Goal: Information Seeking & Learning: Check status

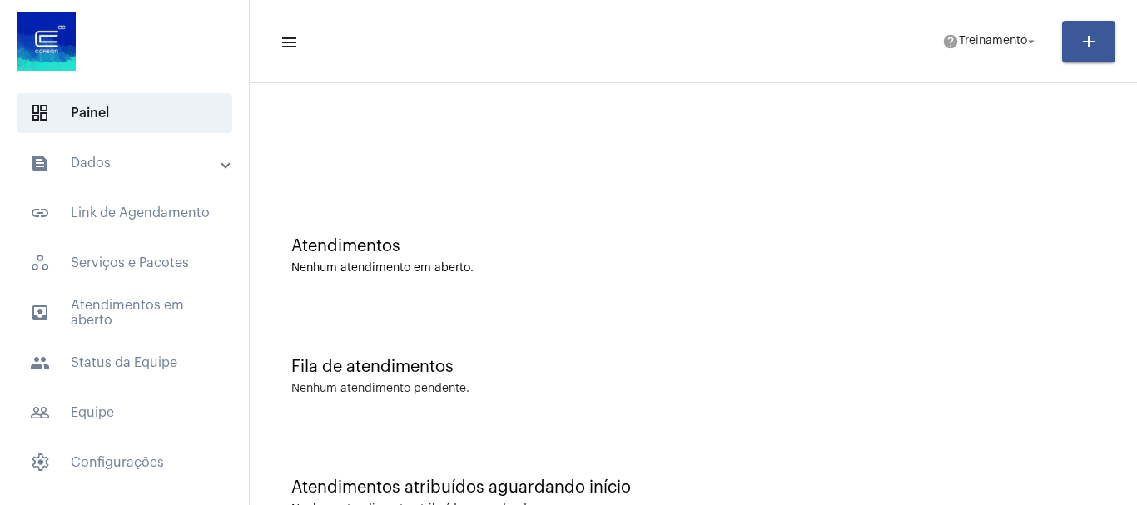
scroll to position [52, 0]
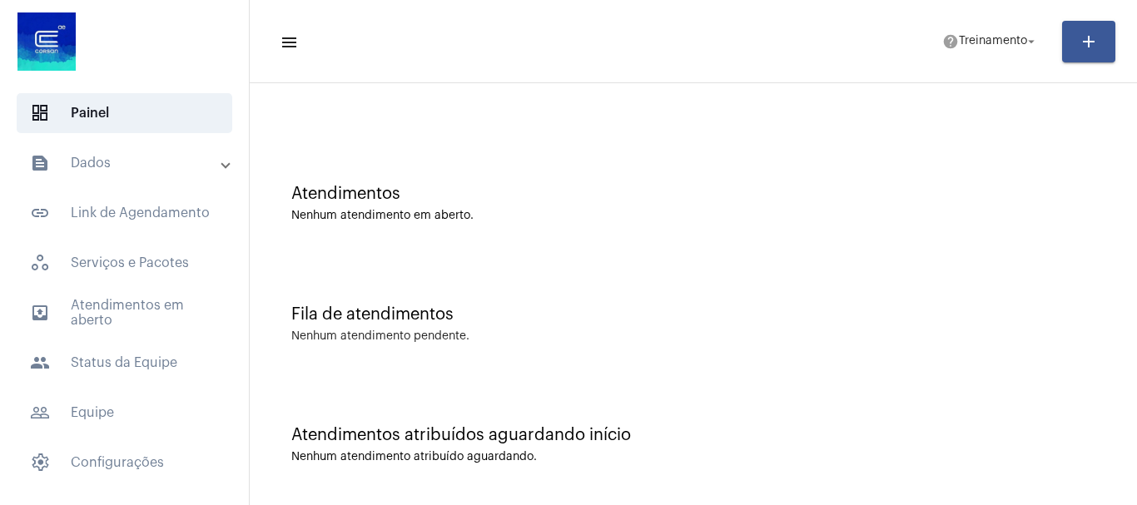
click at [372, 199] on div "Atendimentos" at bounding box center [693, 194] width 804 height 18
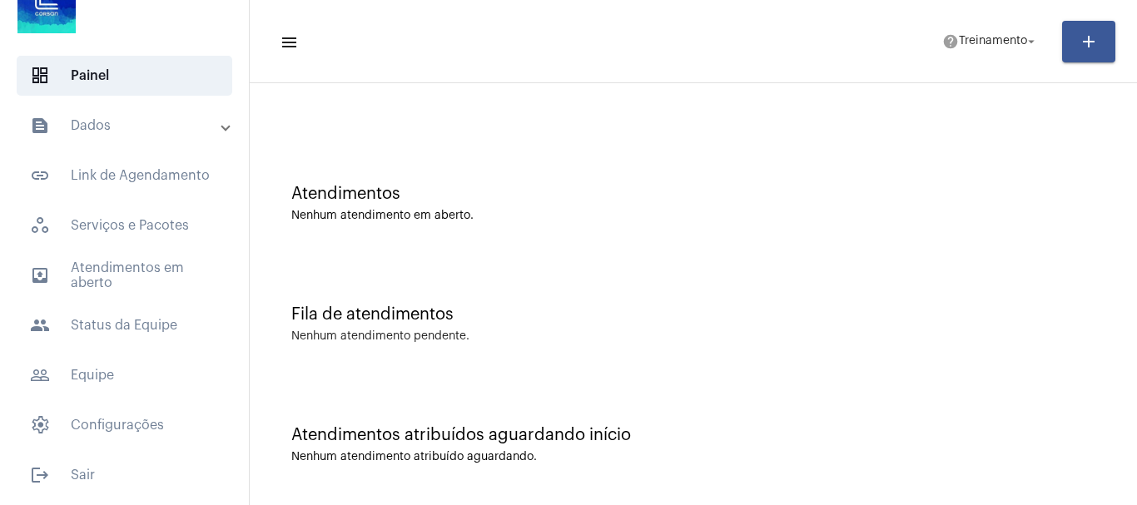
click at [374, 324] on div "Fila de atendimentos Nenhum atendimento pendente." at bounding box center [693, 315] width 870 height 121
click at [355, 231] on div "Atendimentos Nenhum atendimento em aberto." at bounding box center [693, 195] width 870 height 121
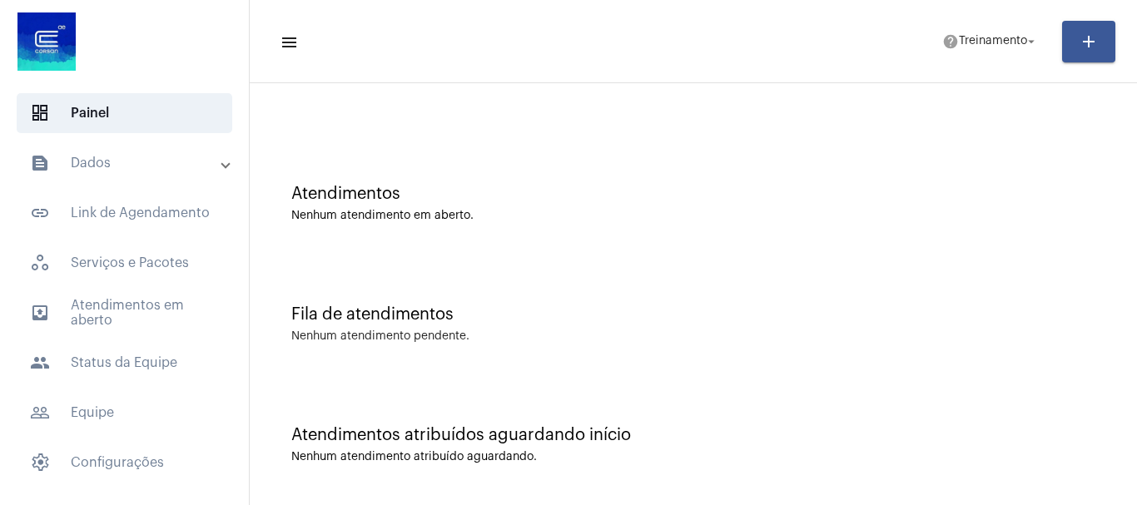
click at [206, 160] on mat-panel-title "text_snippet_outlined Dados" at bounding box center [126, 163] width 192 height 20
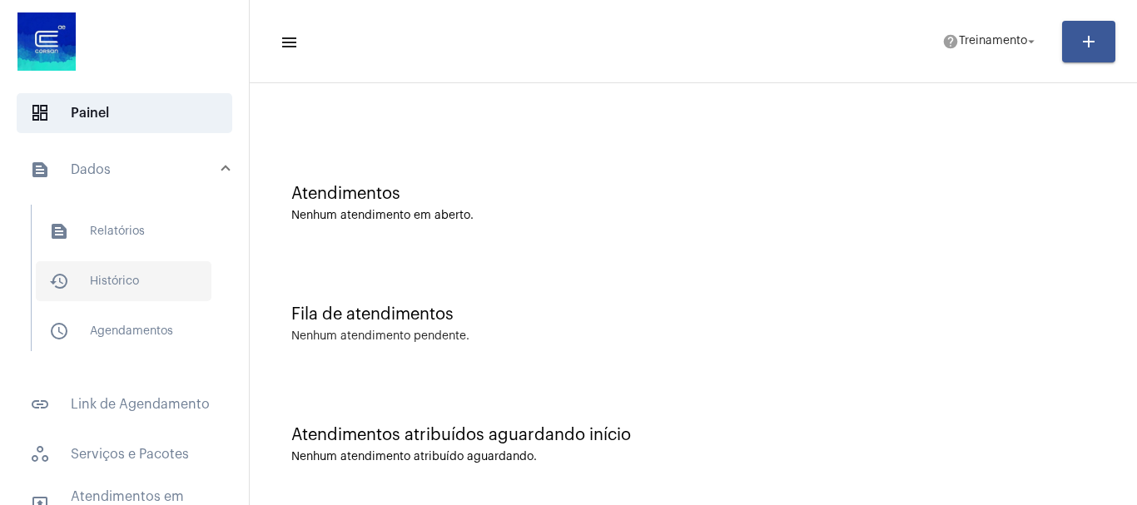
click at [115, 276] on span "history_outlined Histórico" at bounding box center [124, 281] width 176 height 40
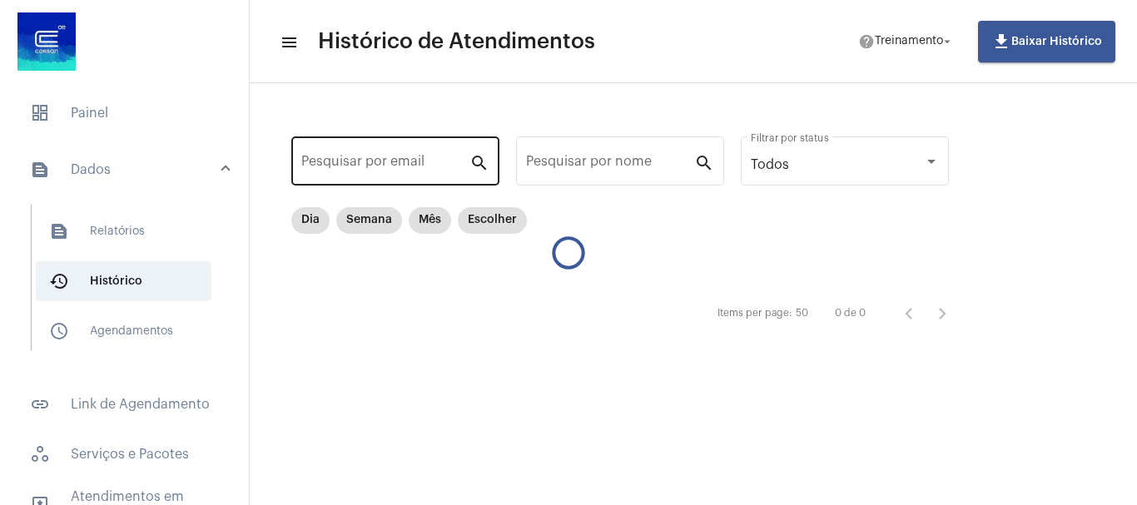
click at [373, 159] on input "Pesquisar por email" at bounding box center [385, 164] width 168 height 15
paste input "[EMAIL_ADDRESS][DOMAIN_NAME]"
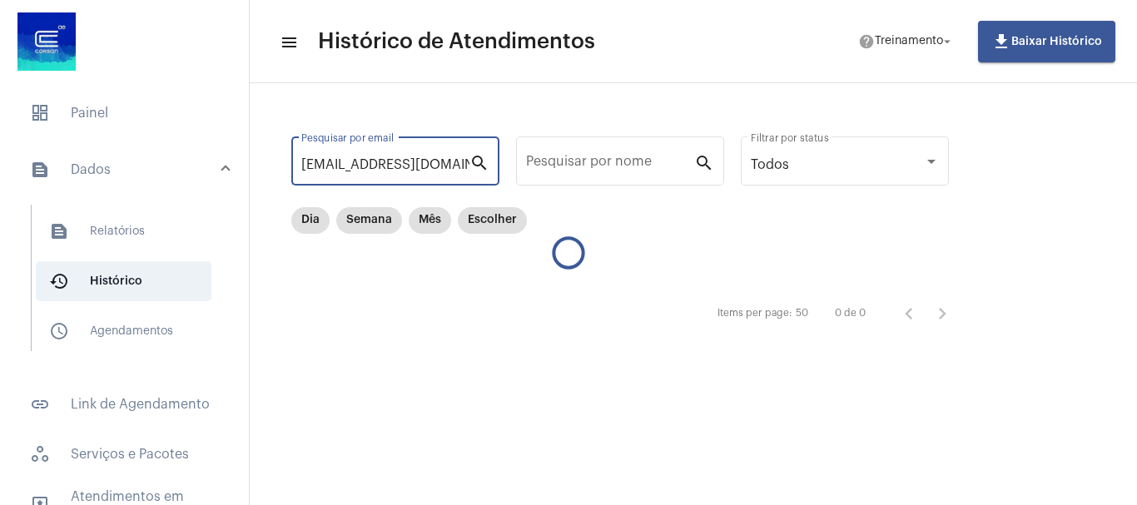
scroll to position [0, 22]
type input "[EMAIL_ADDRESS][DOMAIN_NAME]"
click at [481, 161] on mat-icon "search" at bounding box center [479, 162] width 20 height 20
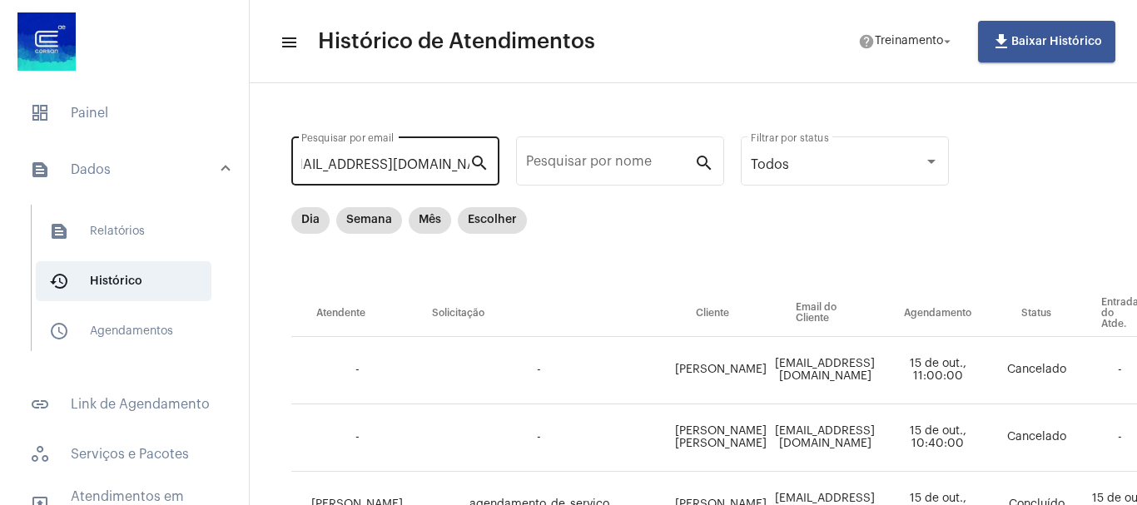
scroll to position [0, 0]
click at [478, 163] on mat-icon "search" at bounding box center [479, 162] width 20 height 20
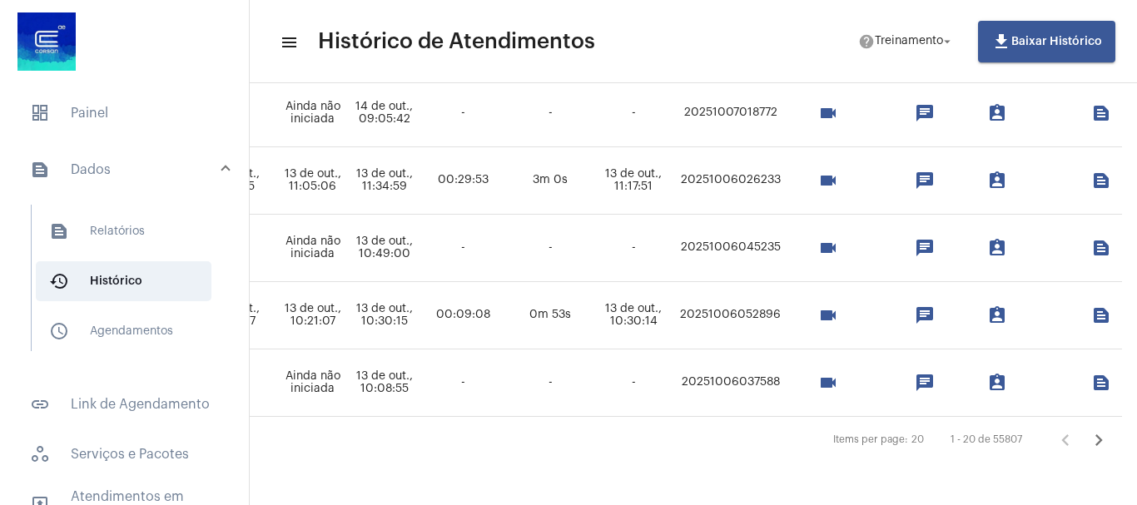
scroll to position [1281, 988]
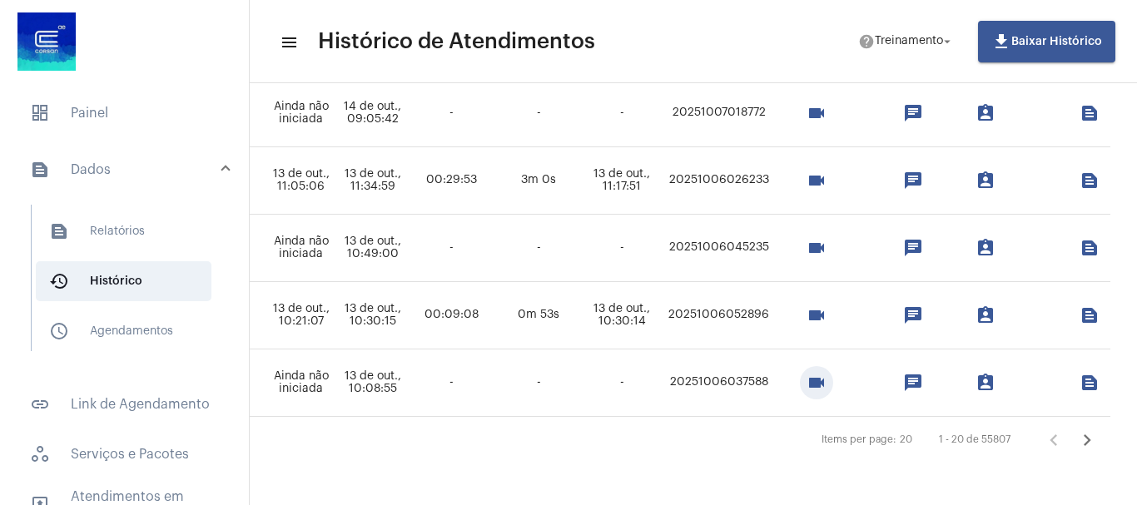
drag, startPoint x: 877, startPoint y: 366, endPoint x: 875, endPoint y: 384, distance: 17.6
click at [826, 373] on mat-icon "videocam" at bounding box center [816, 383] width 20 height 20
click at [826, 305] on mat-icon "videocam" at bounding box center [816, 315] width 20 height 20
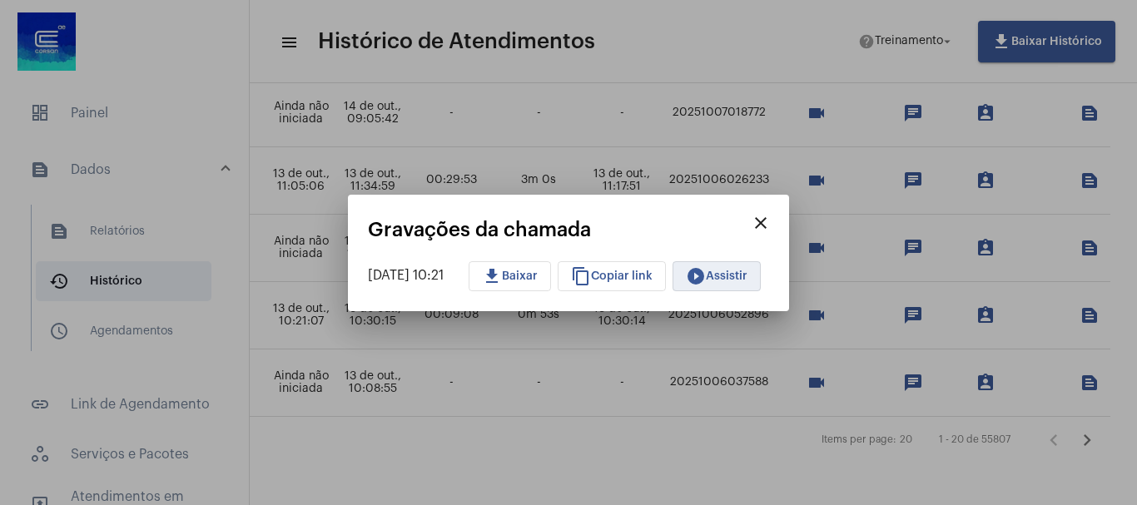
click at [741, 276] on span "play_circle_filled Assistir" at bounding box center [717, 276] width 62 height 12
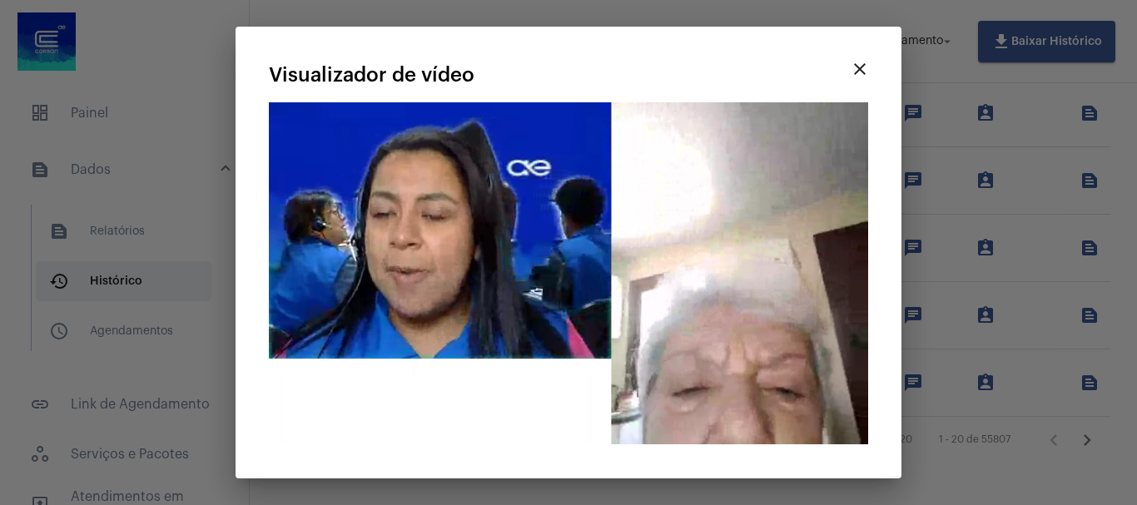
click at [942, 97] on div at bounding box center [568, 252] width 1137 height 505
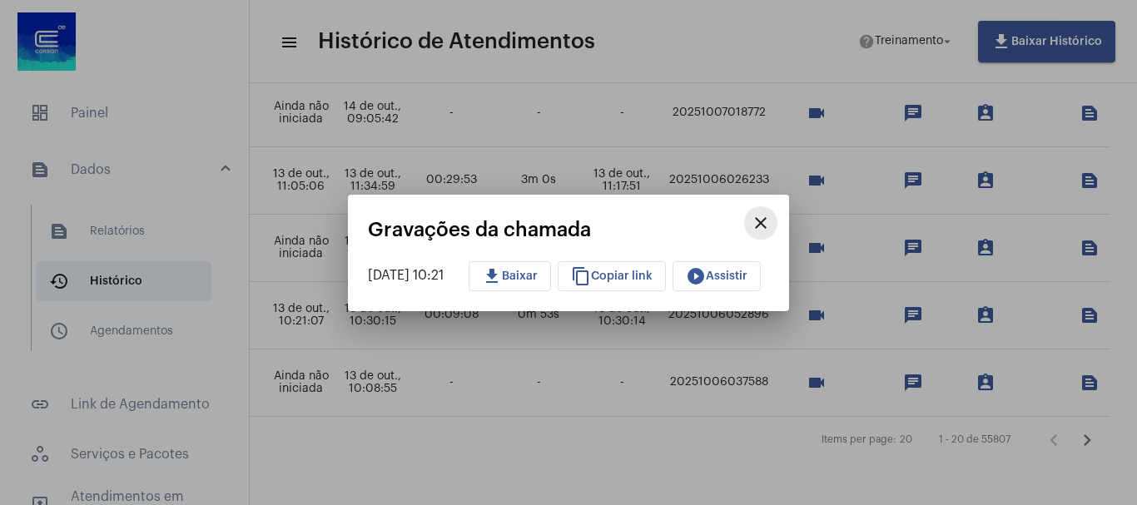
click at [770, 221] on mat-icon "close" at bounding box center [761, 223] width 20 height 20
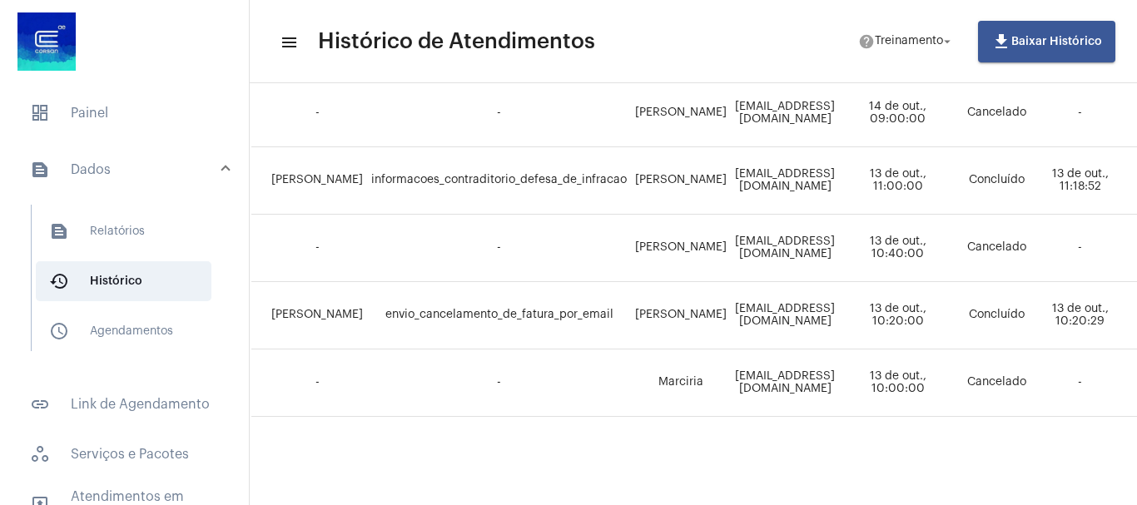
scroll to position [1281, 37]
click at [1039, 314] on td "Concluído" at bounding box center [1000, 315] width 80 height 67
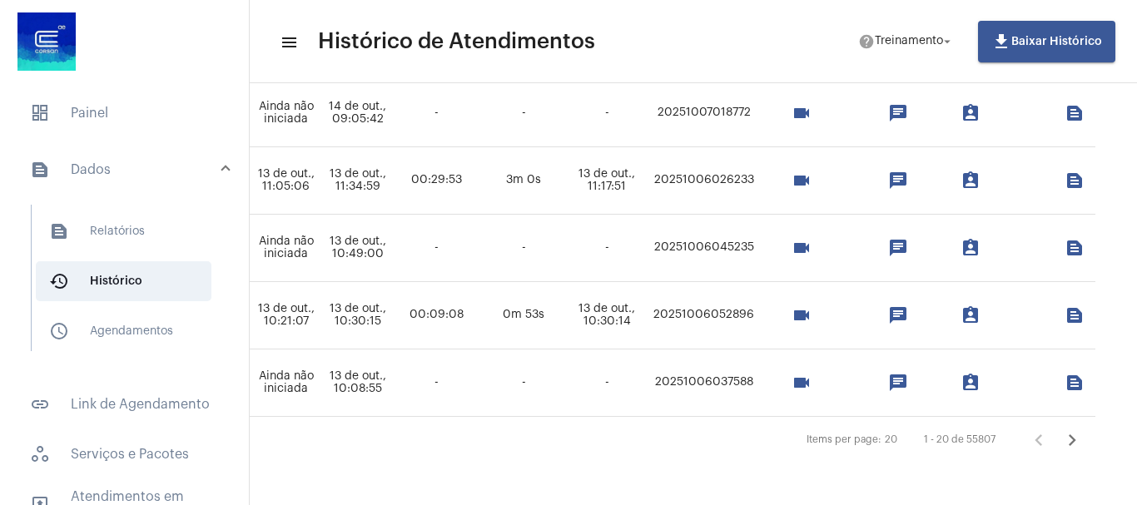
scroll to position [1281, 1032]
click at [811, 305] on mat-icon "videocam" at bounding box center [801, 315] width 20 height 20
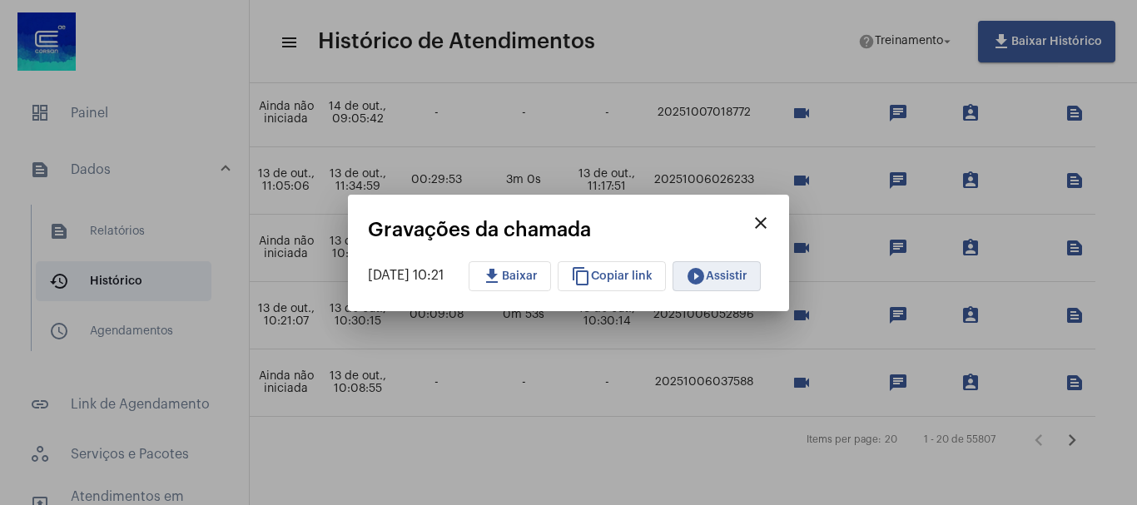
click at [737, 274] on span "play_circle_filled Assistir" at bounding box center [717, 276] width 62 height 12
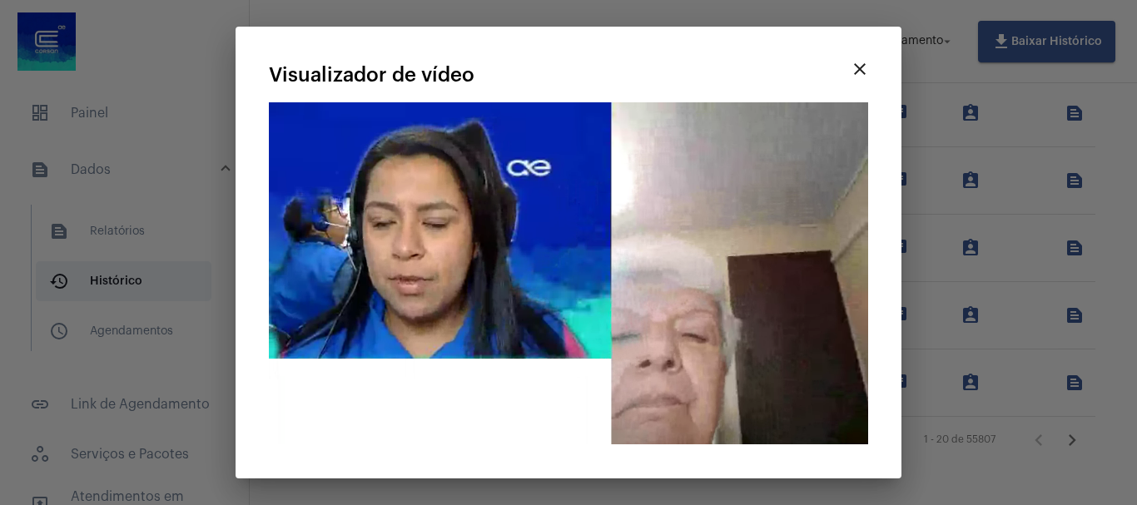
drag, startPoint x: 609, startPoint y: 75, endPoint x: 365, endPoint y: 79, distance: 243.9
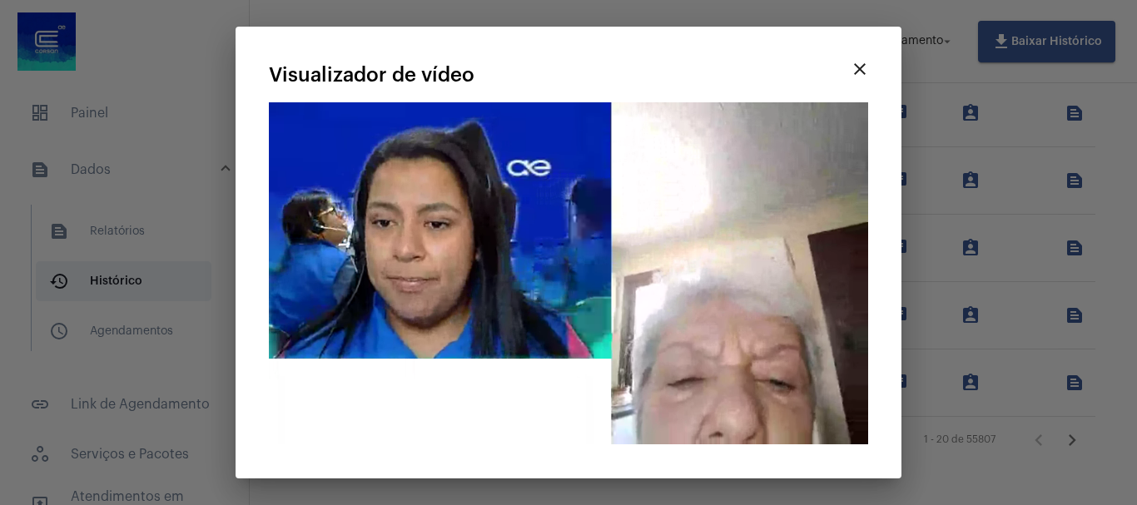
click at [365, 79] on mat-card-title "Visualizador de vídeo" at bounding box center [556, 75] width 574 height 22
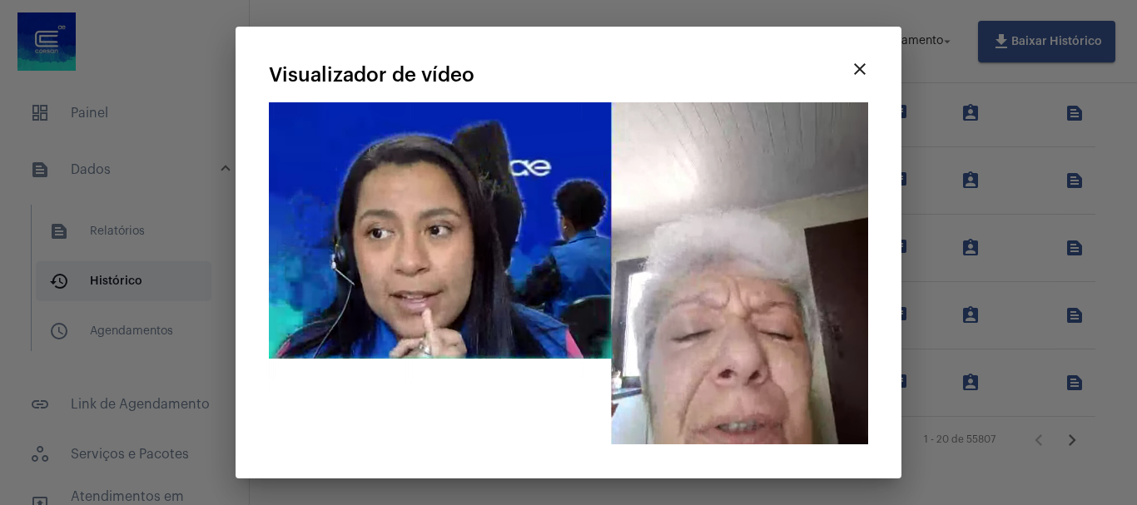
click at [851, 85] on button "close" at bounding box center [859, 68] width 33 height 33
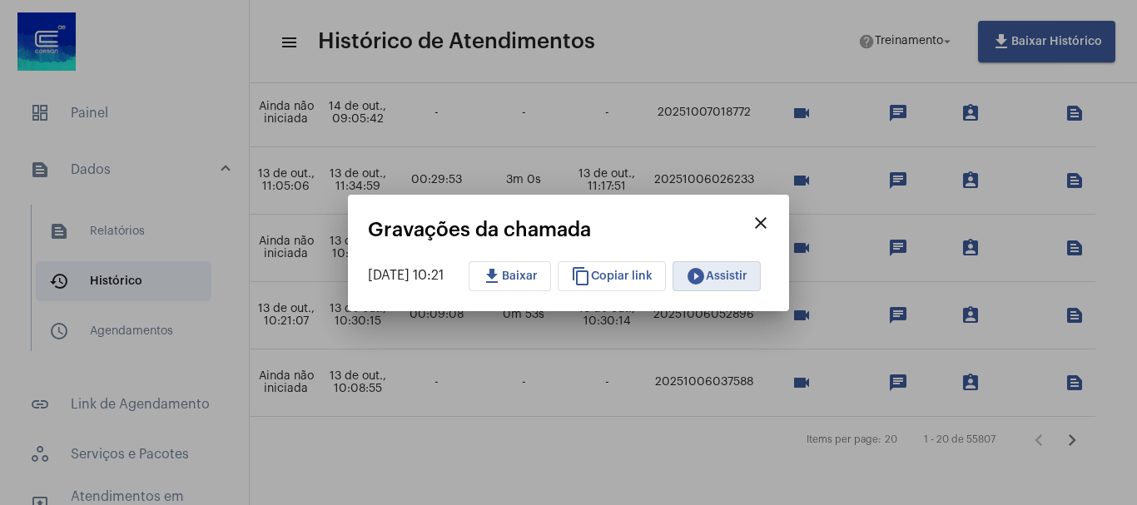
click at [771, 221] on mat-icon "close" at bounding box center [761, 223] width 20 height 20
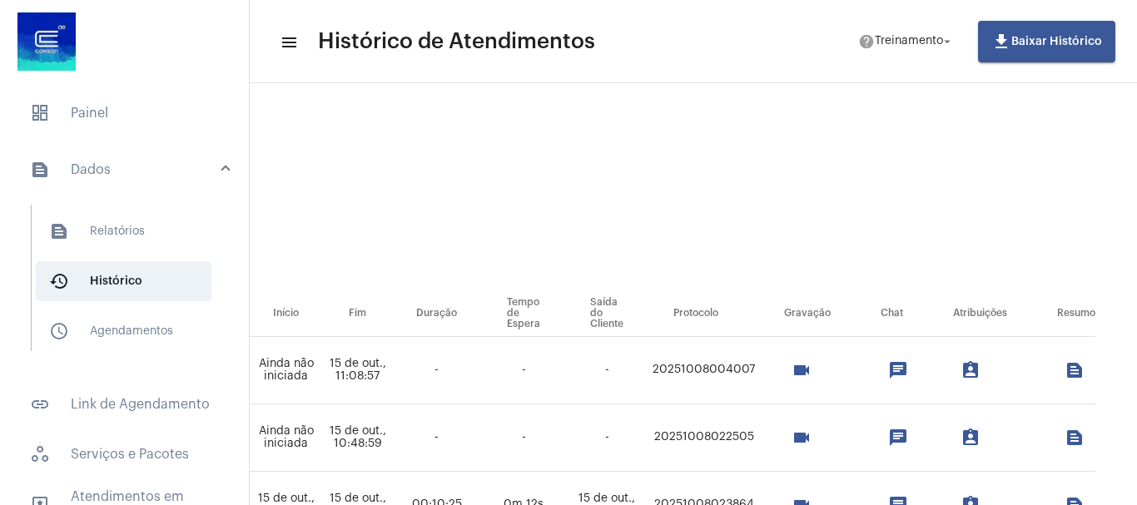
scroll to position [0, 0]
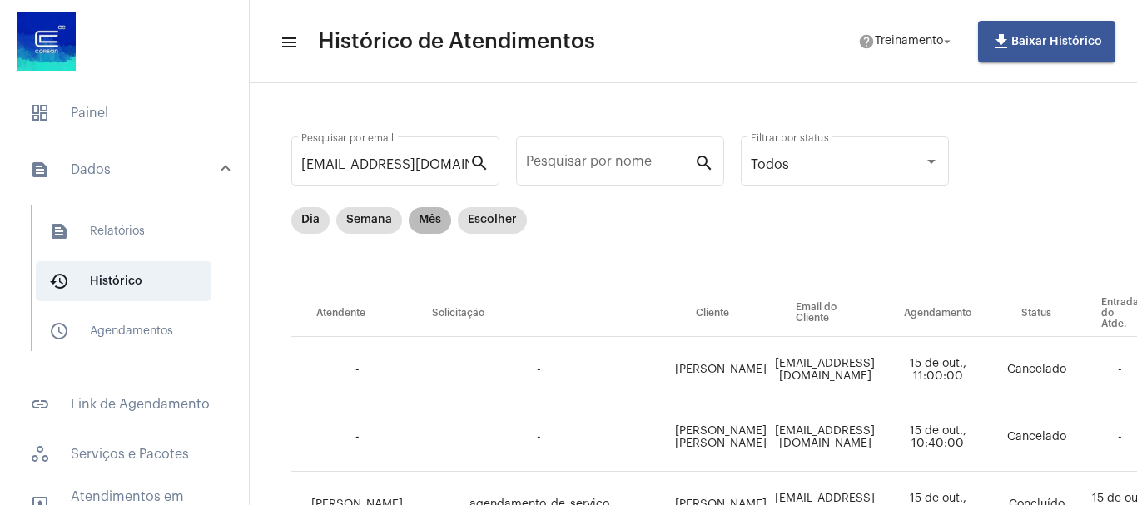
click at [435, 221] on mat-chip "Mês" at bounding box center [430, 220] width 42 height 27
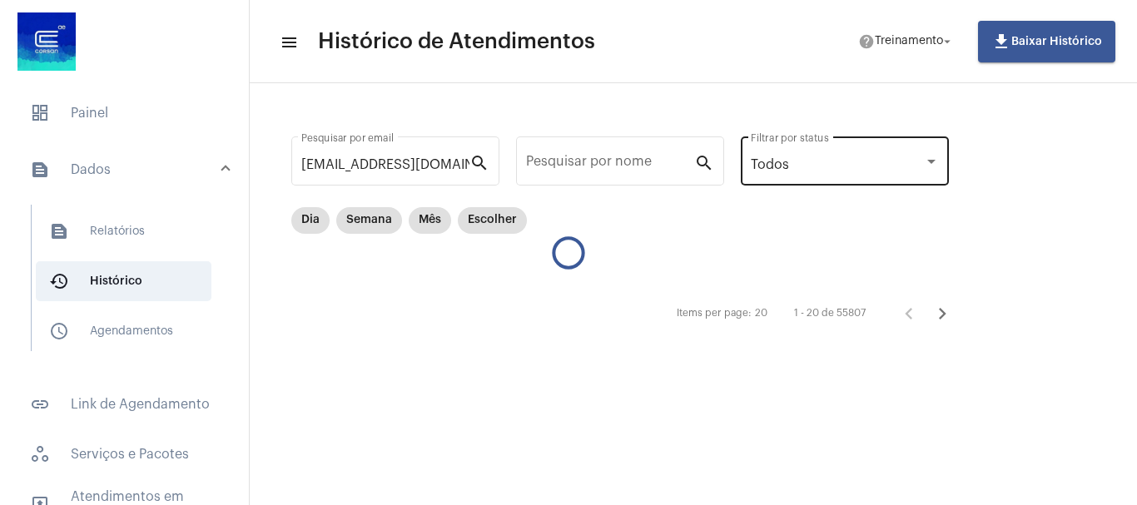
click at [905, 156] on div "Todos Filtrar por status" at bounding box center [845, 159] width 188 height 52
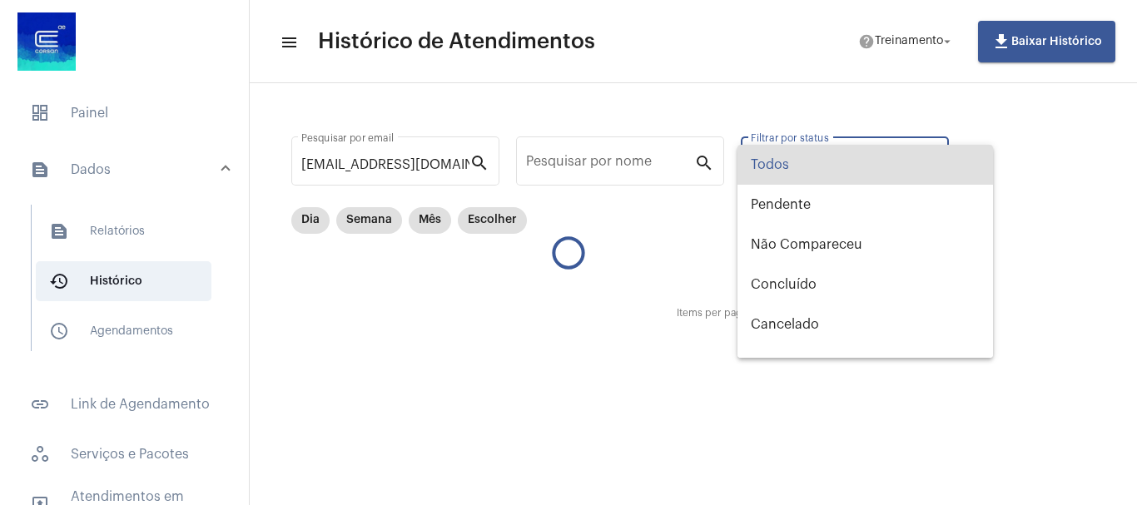
click at [905, 156] on span "Todos" at bounding box center [865, 165] width 229 height 40
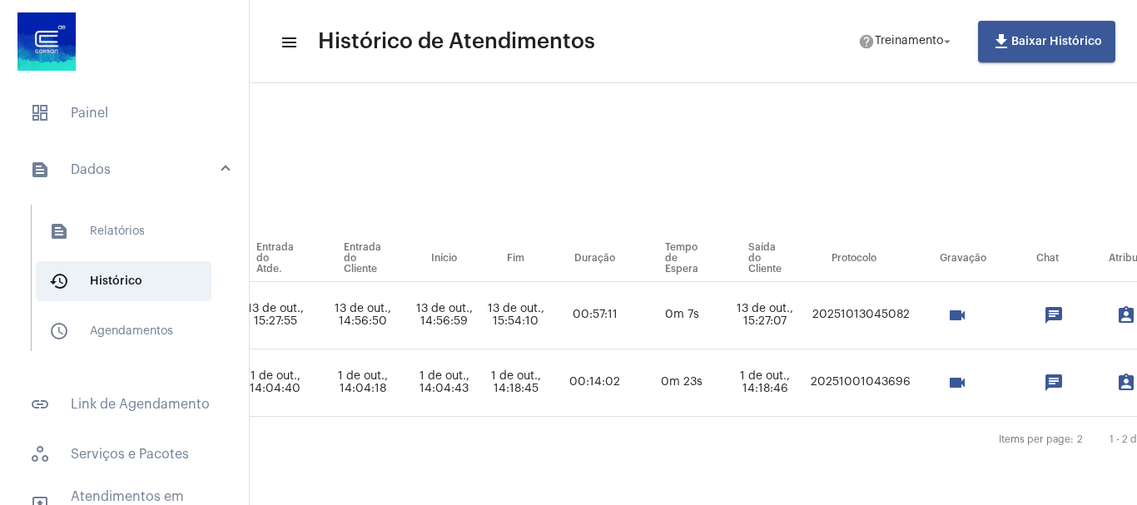
scroll to position [67, 884]
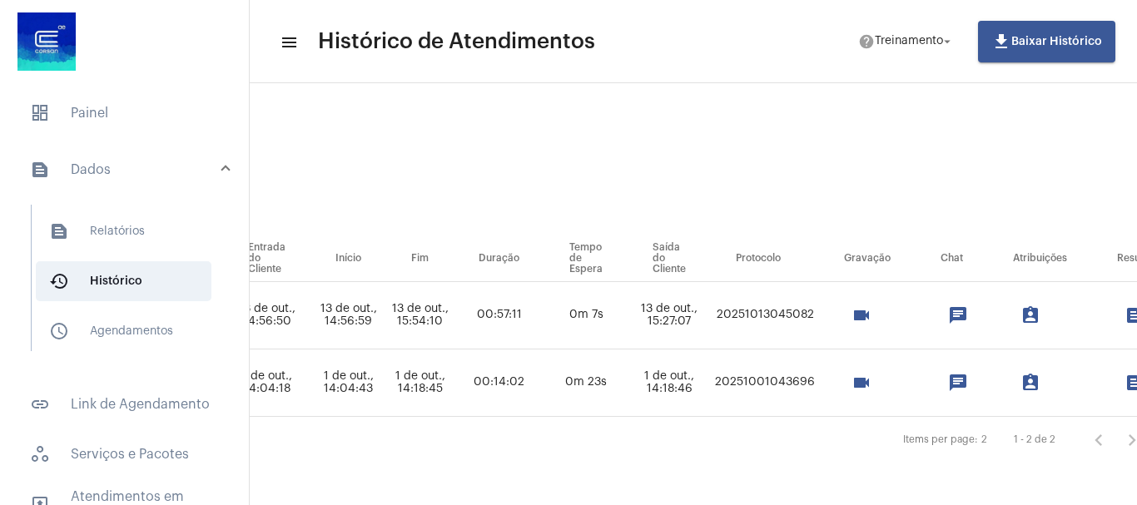
click at [871, 373] on mat-icon "videocam" at bounding box center [861, 383] width 20 height 20
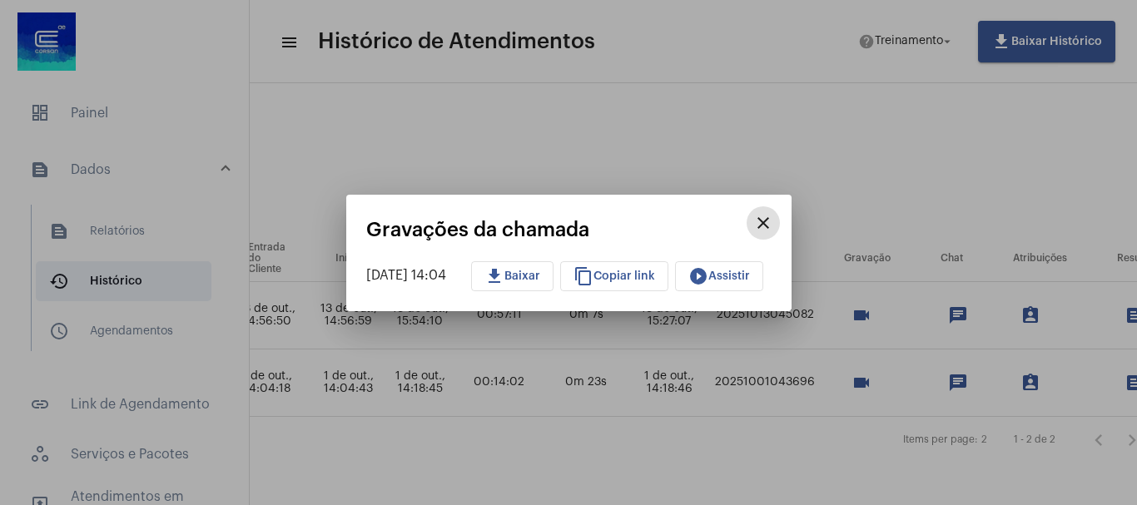
click at [741, 278] on span "play_circle_filled Assistir" at bounding box center [719, 276] width 62 height 12
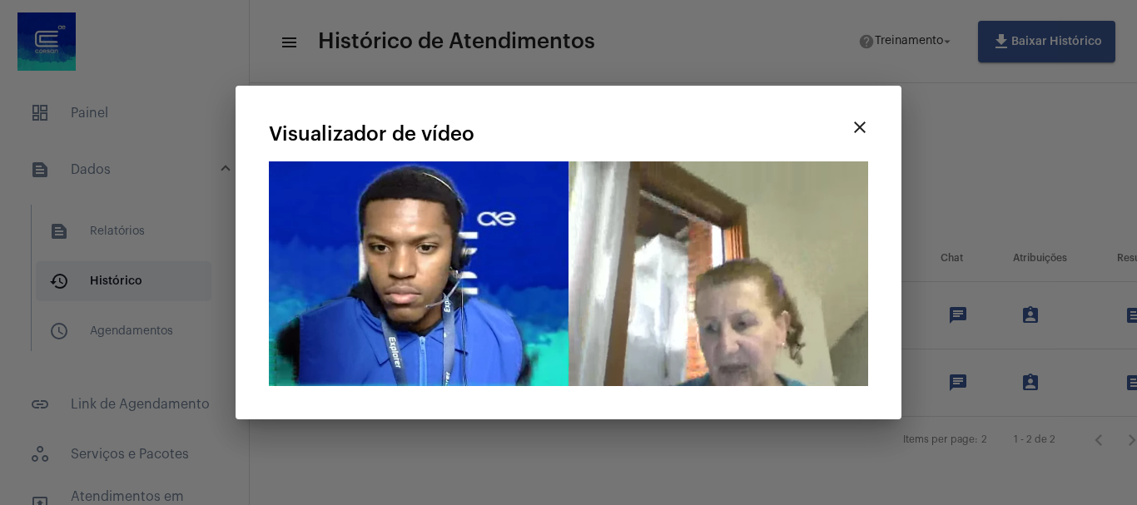
drag, startPoint x: 622, startPoint y: 121, endPoint x: 576, endPoint y: 263, distance: 149.7
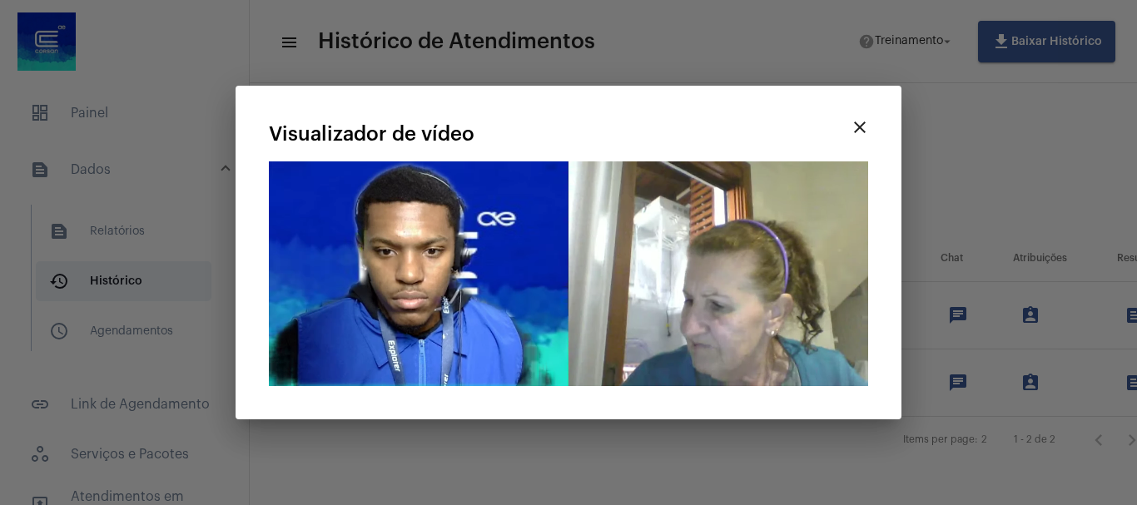
click at [558, 294] on div "close Visualizador de vídeo Seu navegador não suporta a reprodução deste vídeo." at bounding box center [568, 253] width 626 height 294
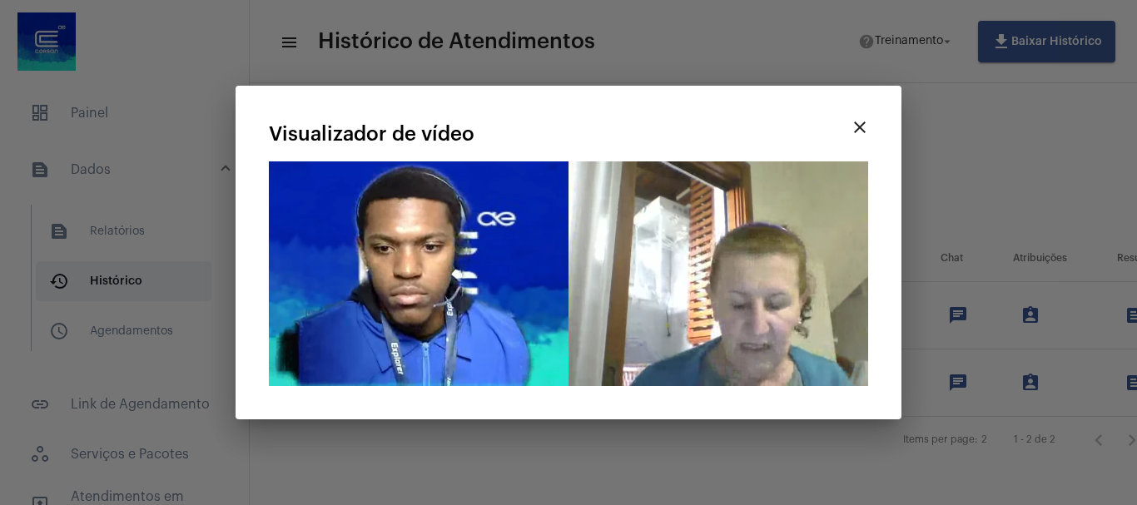
click at [851, 125] on mat-icon "close" at bounding box center [860, 127] width 20 height 20
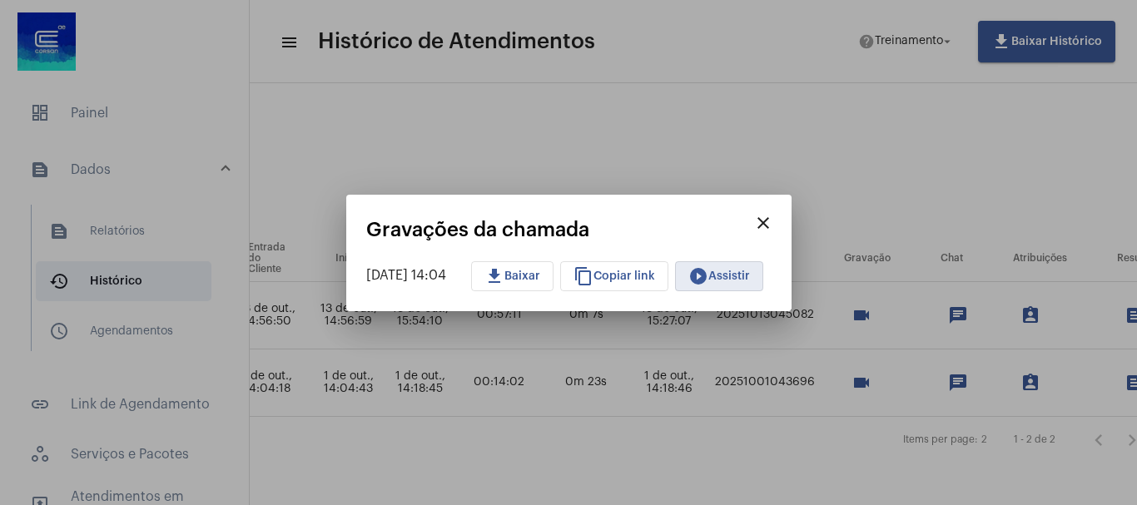
click at [773, 217] on mat-icon "close" at bounding box center [763, 223] width 20 height 20
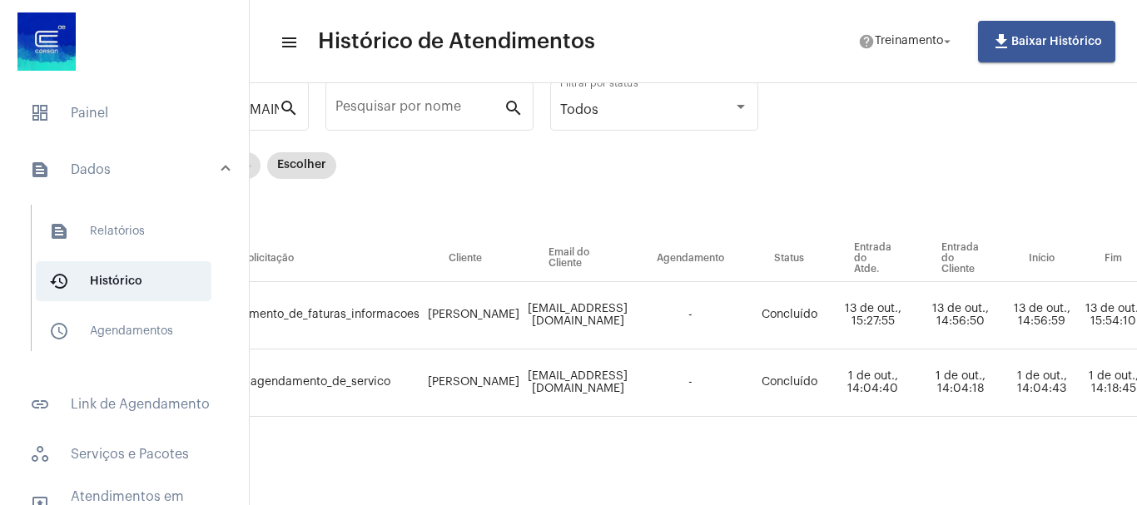
scroll to position [67, 0]
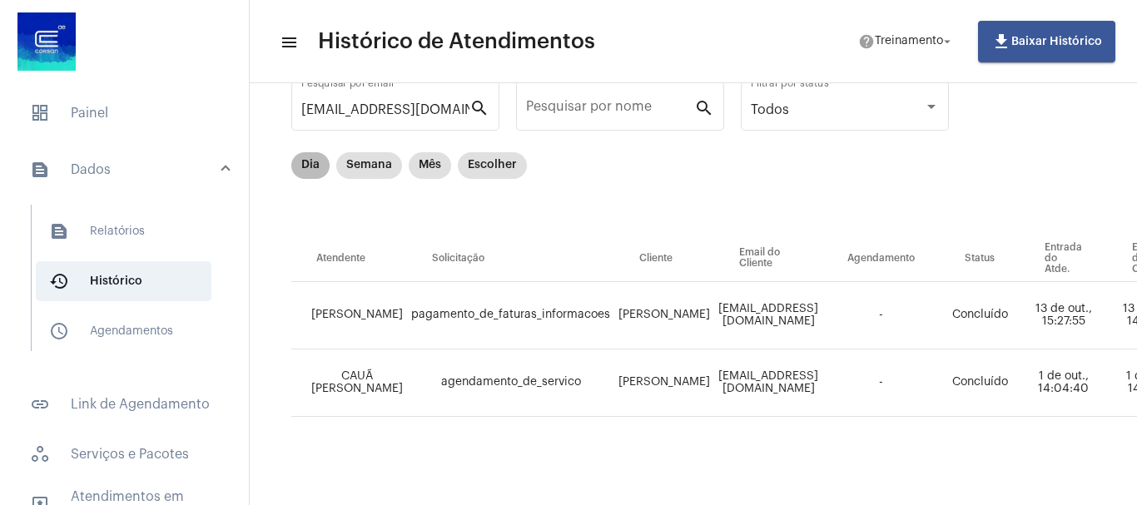
click at [312, 155] on mat-chip "Dia" at bounding box center [310, 165] width 38 height 27
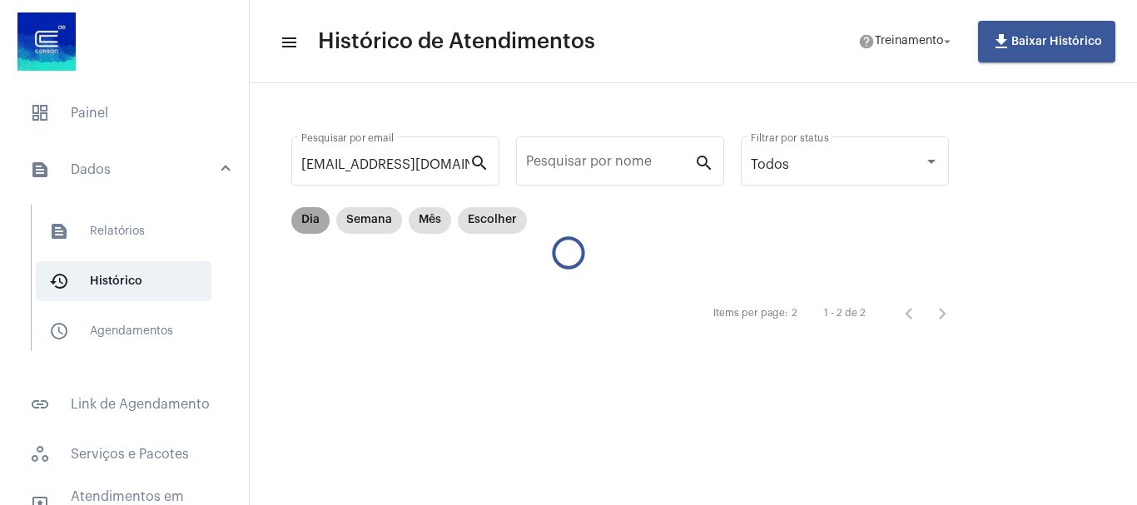
scroll to position [0, 0]
click at [497, 221] on mat-chip "Escolher" at bounding box center [492, 220] width 69 height 27
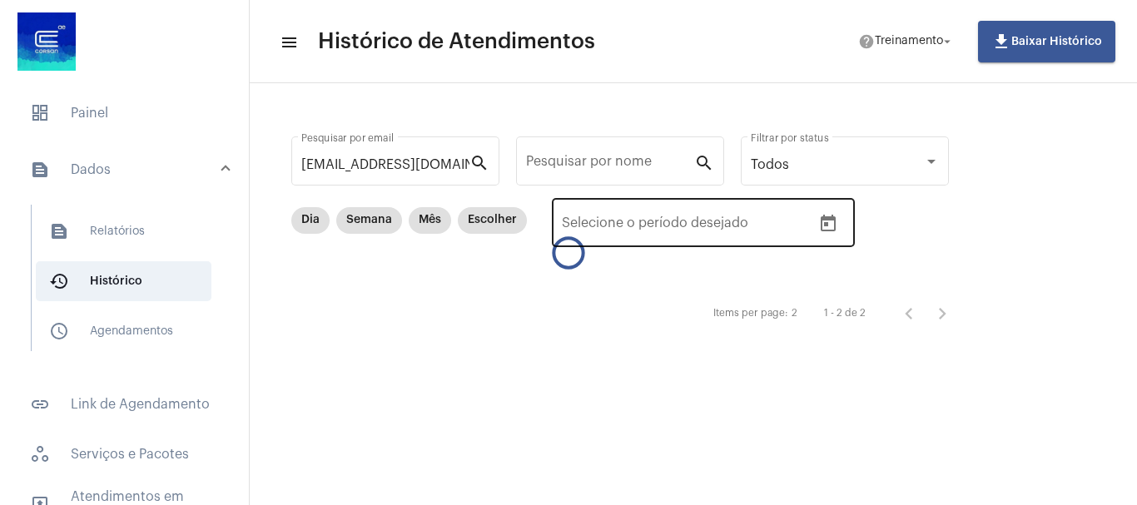
click at [715, 210] on div "Data de início – Selecione o período desejado" at bounding box center [687, 221] width 250 height 52
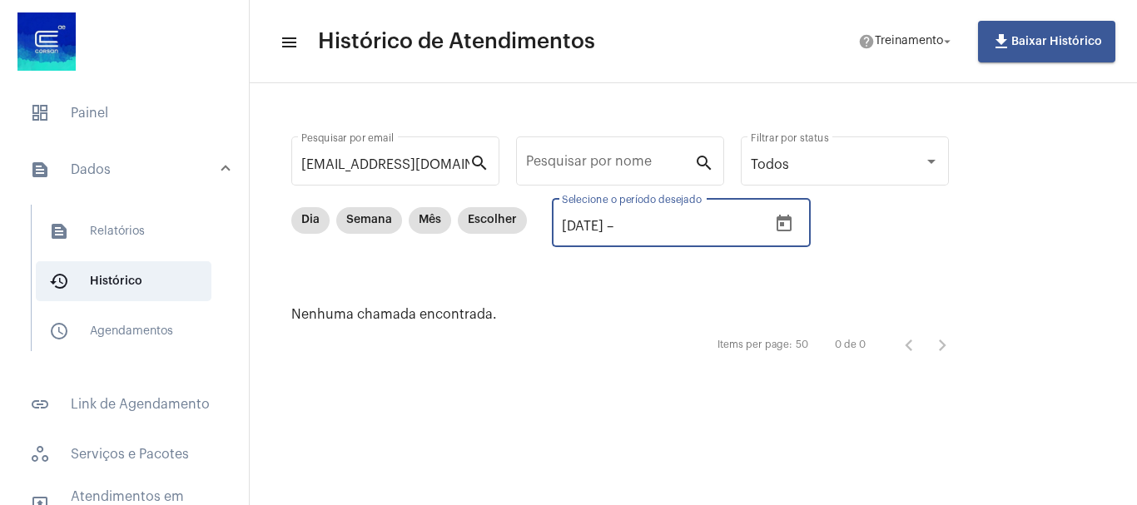
click at [683, 232] on input "text" at bounding box center [667, 226] width 100 height 15
click at [791, 219] on icon "Open calendar" at bounding box center [783, 223] width 15 height 17
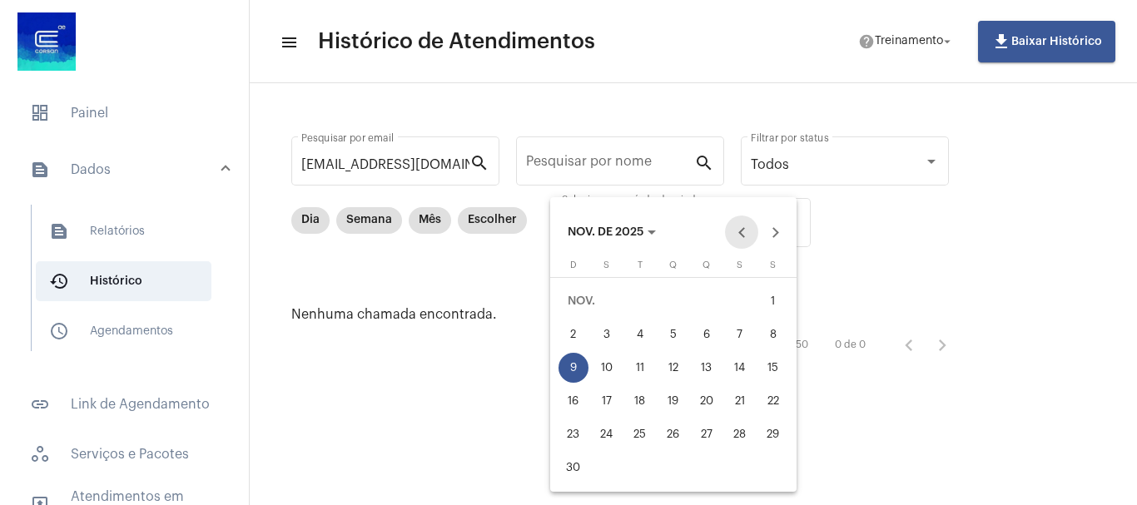
click at [751, 235] on button "Previous month" at bounding box center [741, 232] width 33 height 33
click at [712, 366] on div "11" at bounding box center [707, 368] width 30 height 30
type input "[DATE]"
click at [706, 365] on div "11" at bounding box center [707, 368] width 30 height 30
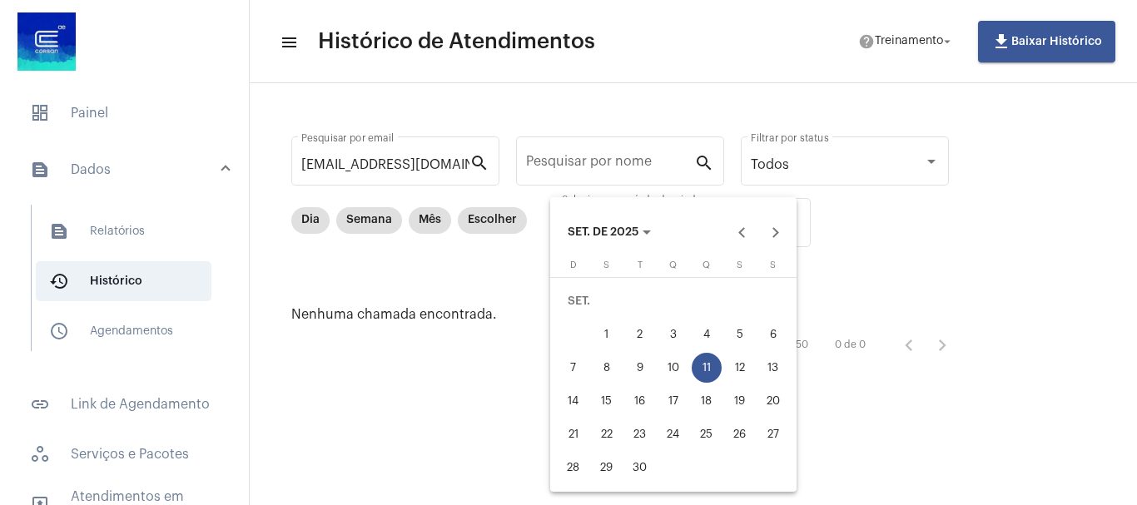
type input "[DATE]"
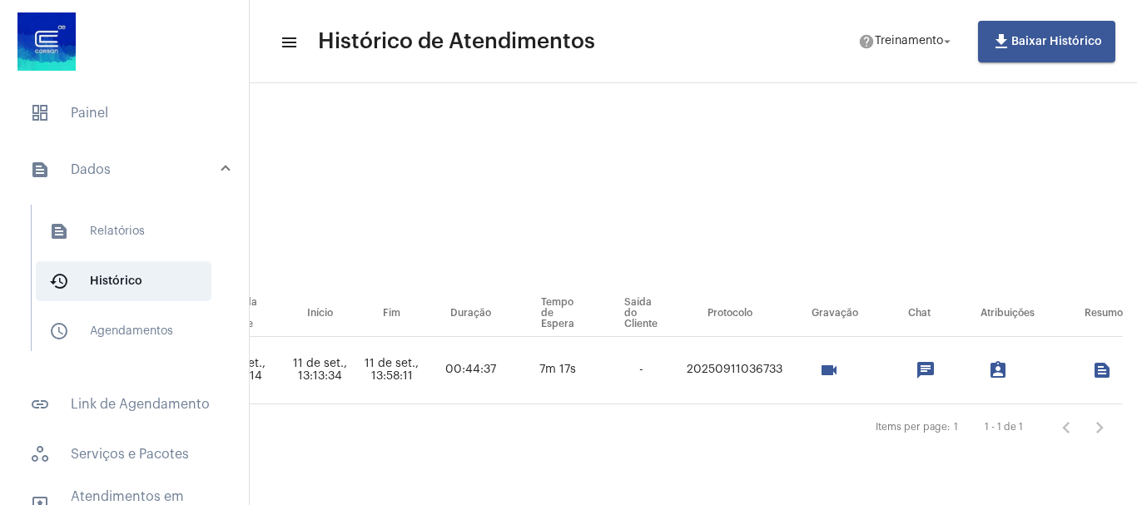
scroll to position [0, 849]
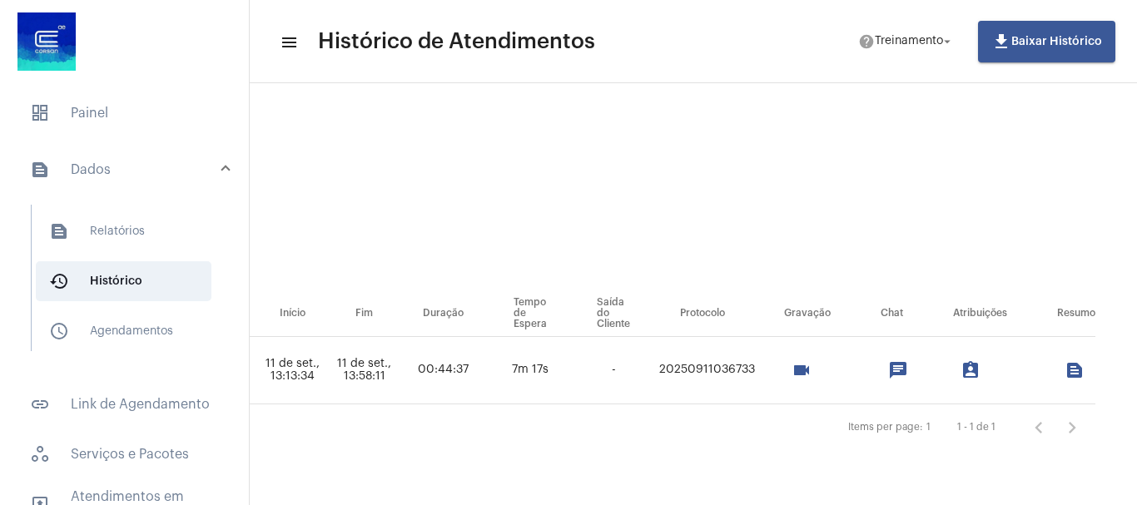
click at [811, 365] on mat-icon "videocam" at bounding box center [801, 370] width 20 height 20
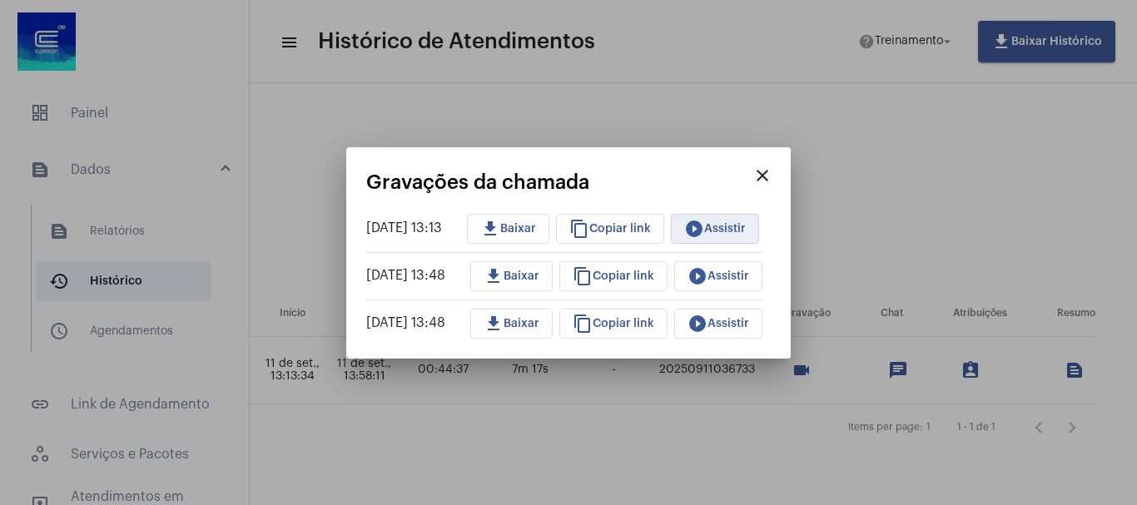
click at [740, 227] on span "play_circle_filled Assistir" at bounding box center [715, 229] width 62 height 12
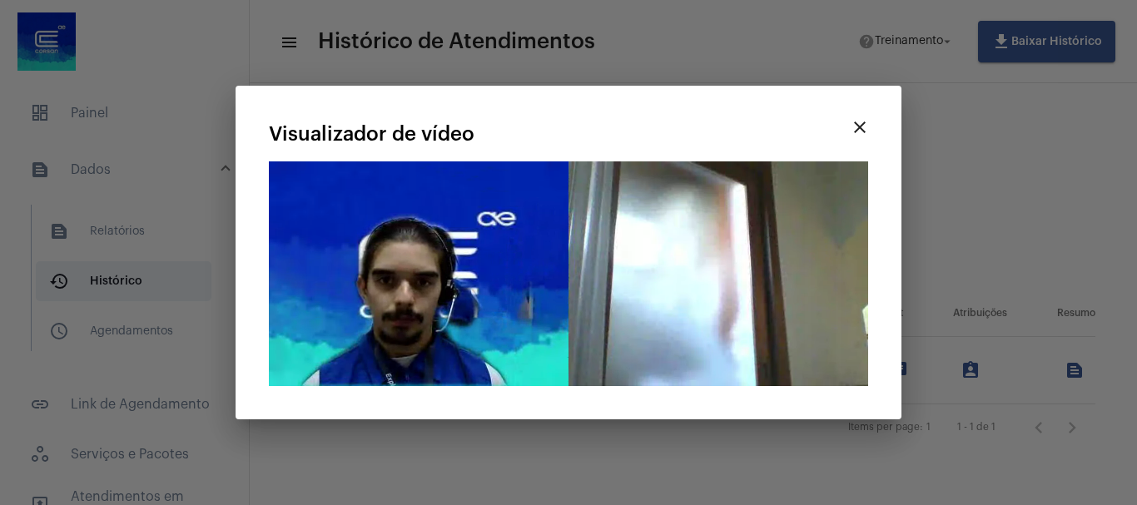
click at [609, 480] on div at bounding box center [568, 252] width 1137 height 505
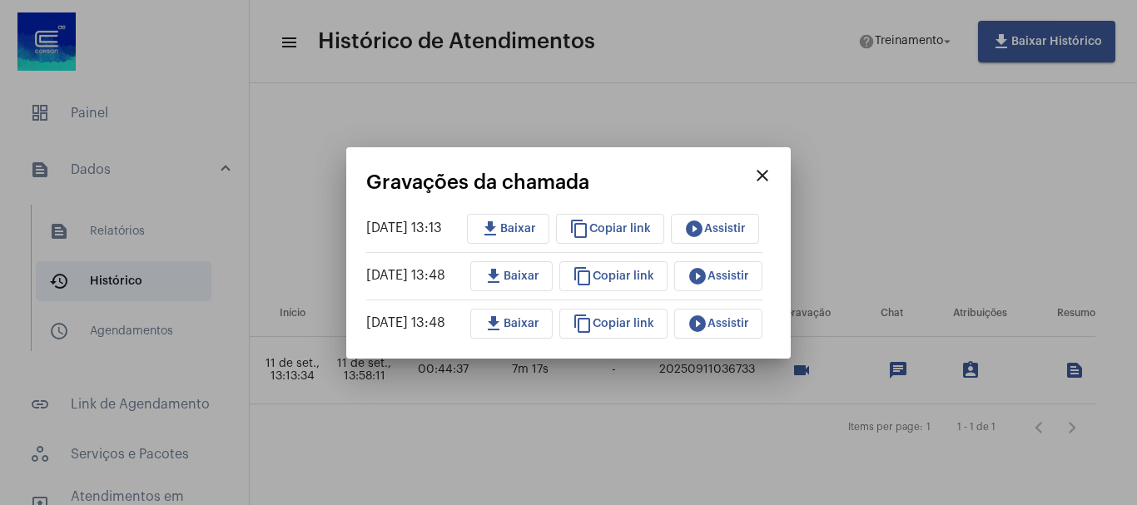
click at [727, 227] on span "play_circle_filled Assistir" at bounding box center [715, 229] width 62 height 12
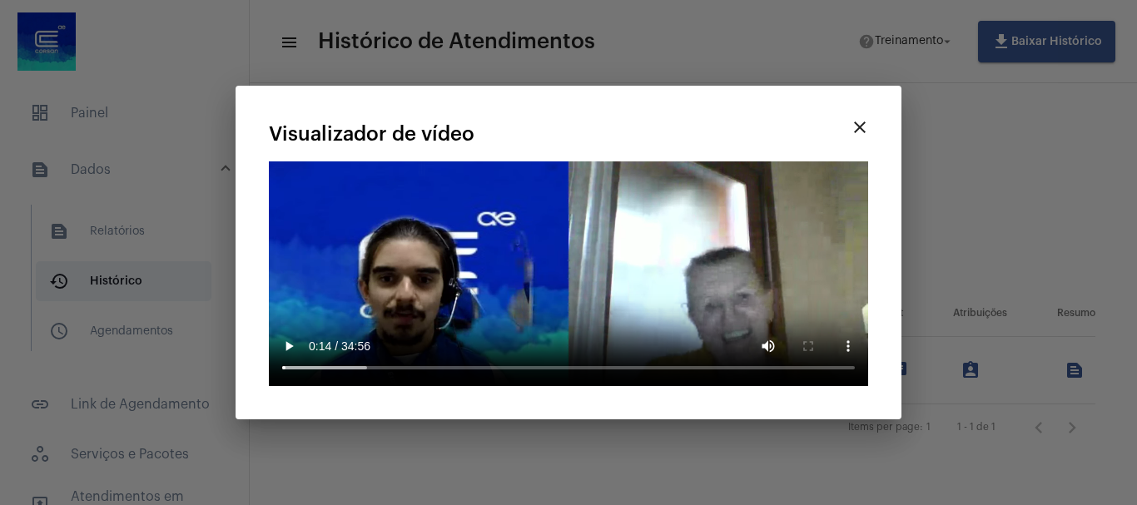
click at [608, 242] on video "Seu navegador não suporta a reprodução deste vídeo." at bounding box center [568, 273] width 599 height 225
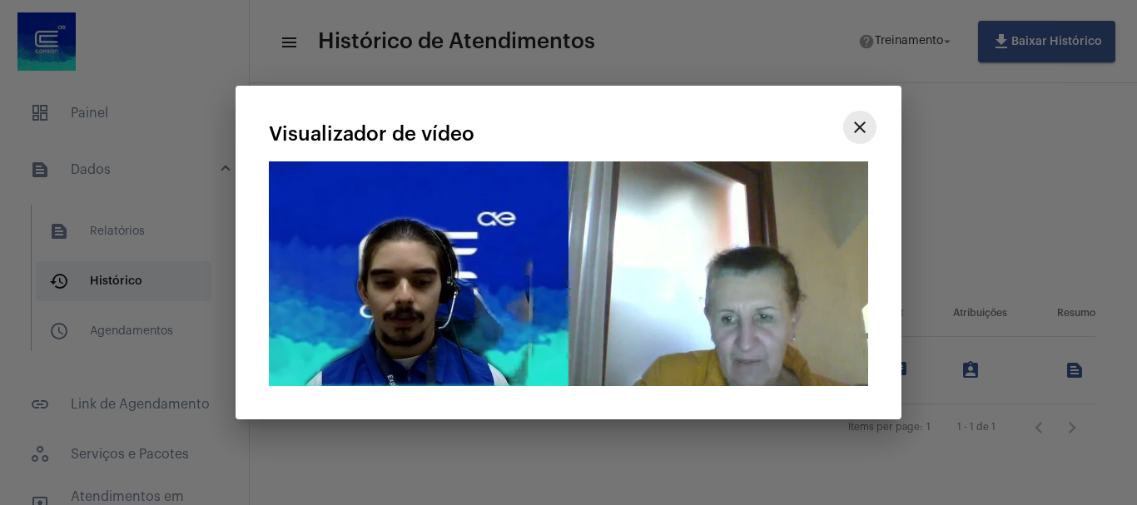
click at [863, 135] on mat-icon "close" at bounding box center [860, 127] width 20 height 20
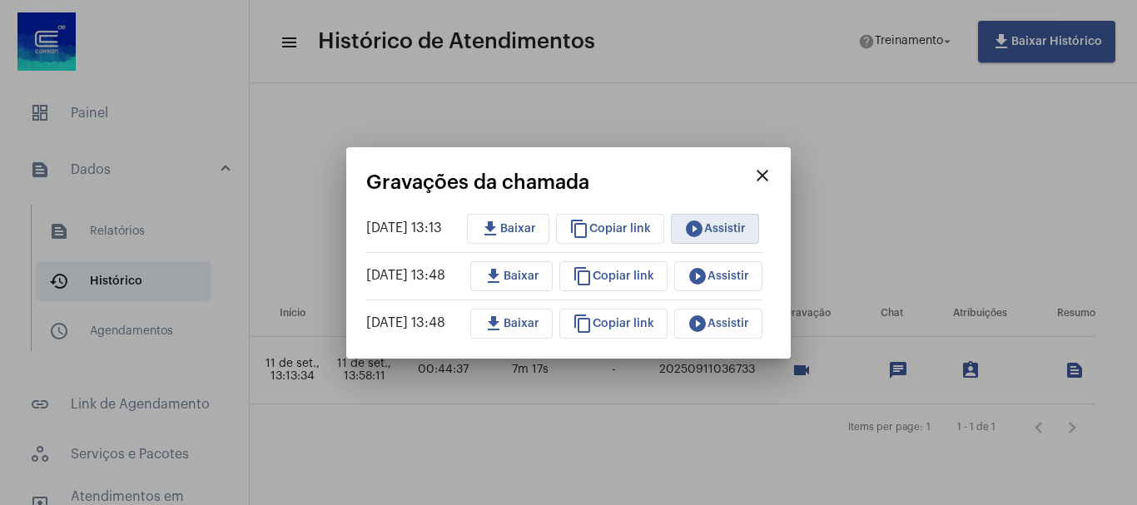
click at [736, 276] on span "play_circle_filled Assistir" at bounding box center [718, 276] width 62 height 12
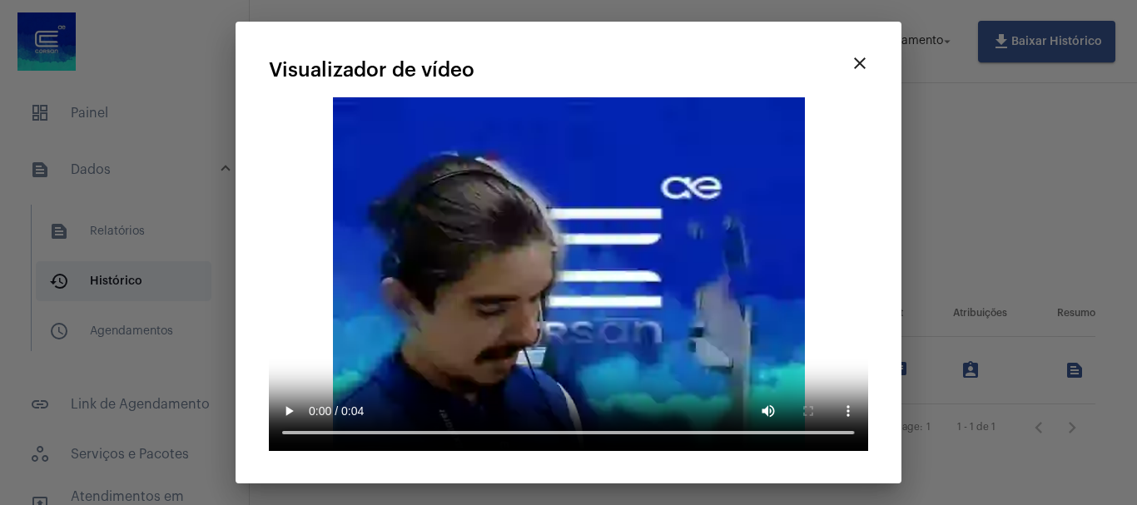
click at [869, 73] on mat-icon "close" at bounding box center [860, 63] width 20 height 20
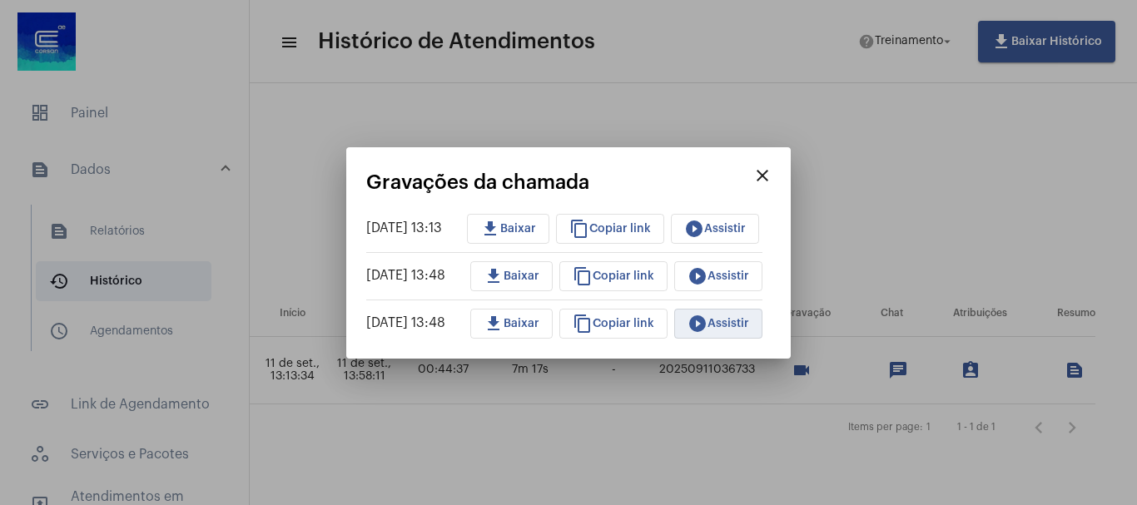
click at [743, 324] on span "play_circle_filled Assistir" at bounding box center [718, 324] width 62 height 12
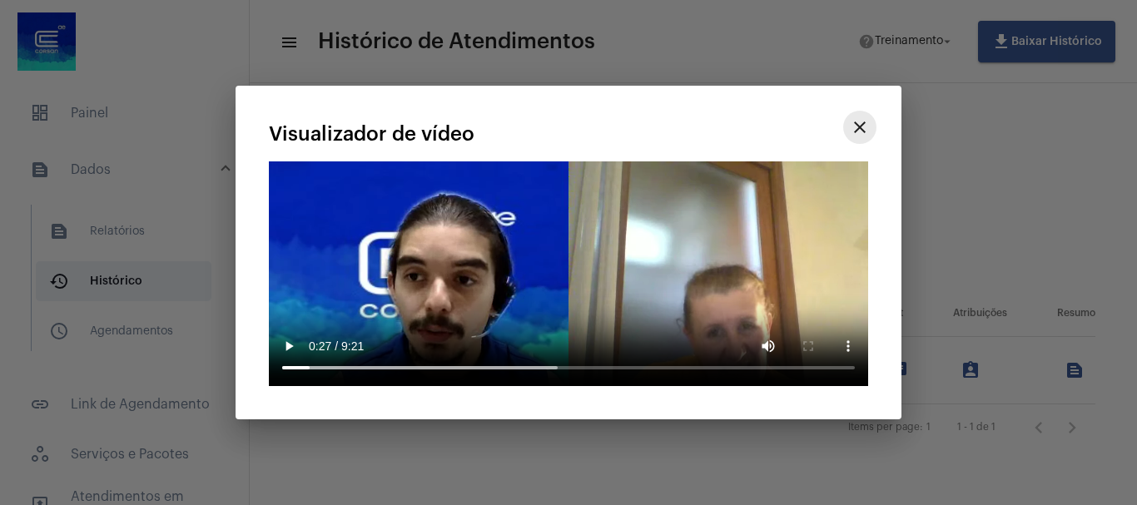
click at [858, 117] on mat-icon "close" at bounding box center [860, 127] width 20 height 20
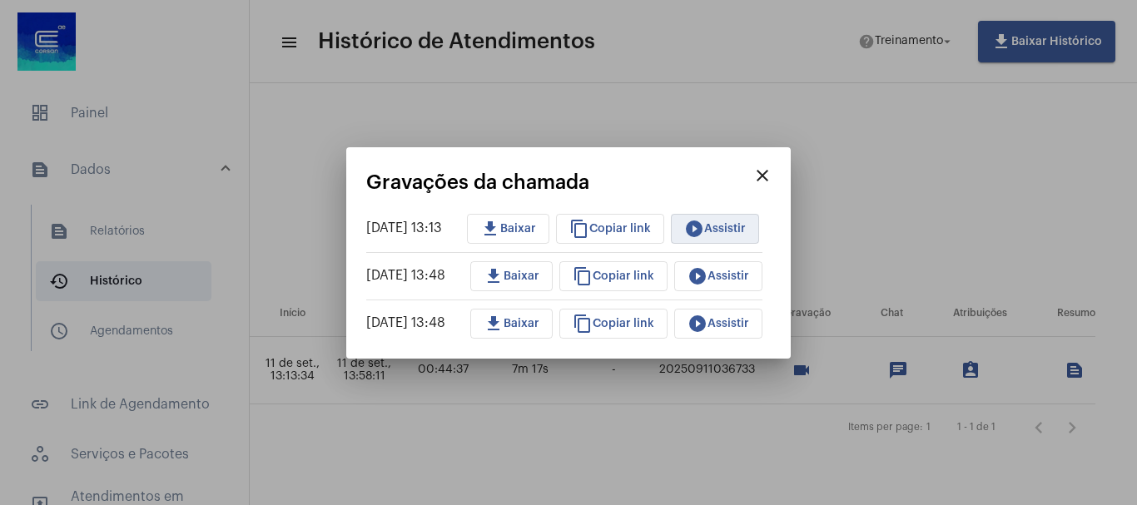
click at [743, 228] on span "play_circle_filled Assistir" at bounding box center [715, 229] width 62 height 12
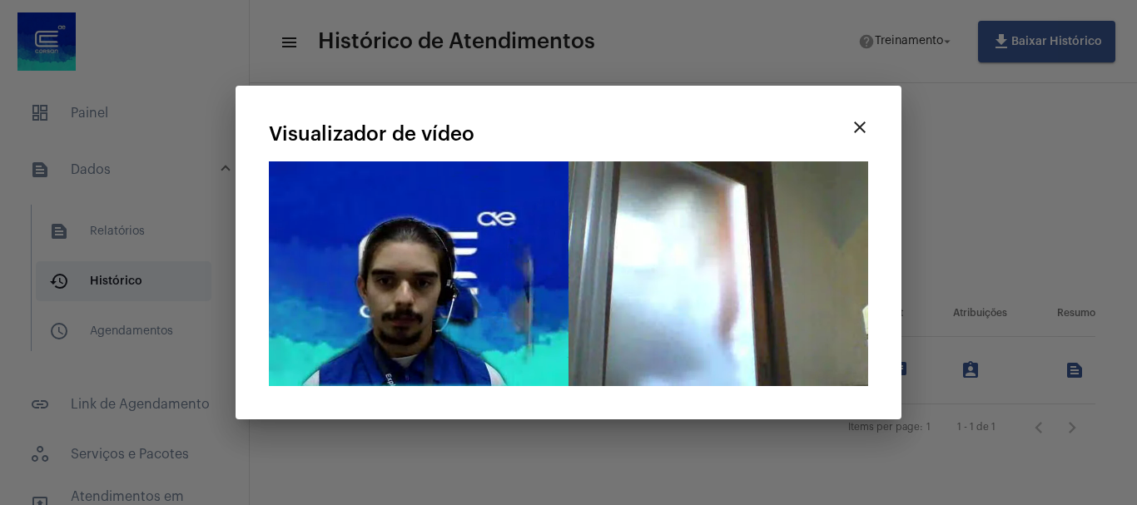
click at [797, 324] on video "Seu navegador não suporta a reprodução deste vídeo." at bounding box center [568, 273] width 599 height 225
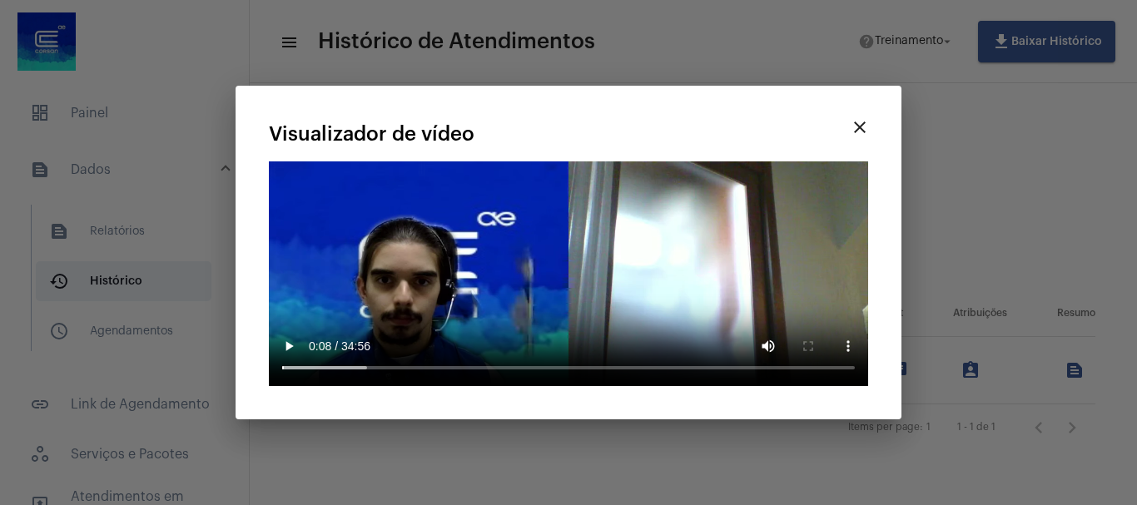
click at [609, 260] on video "Seu navegador não suporta a reprodução deste vídeo." at bounding box center [568, 273] width 599 height 225
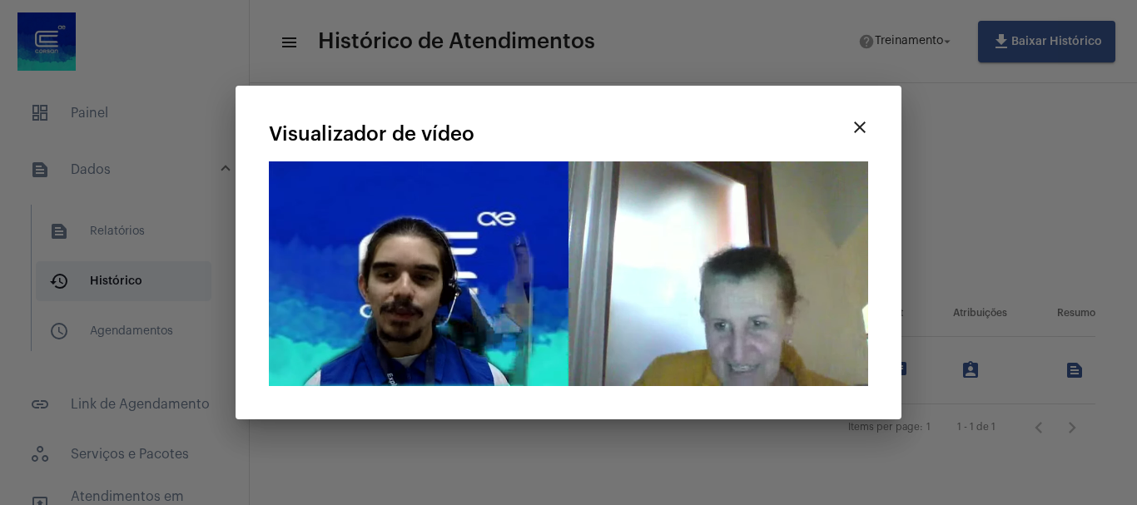
click at [807, 123] on mat-card-title "Visualizador de vídeo" at bounding box center [556, 134] width 574 height 22
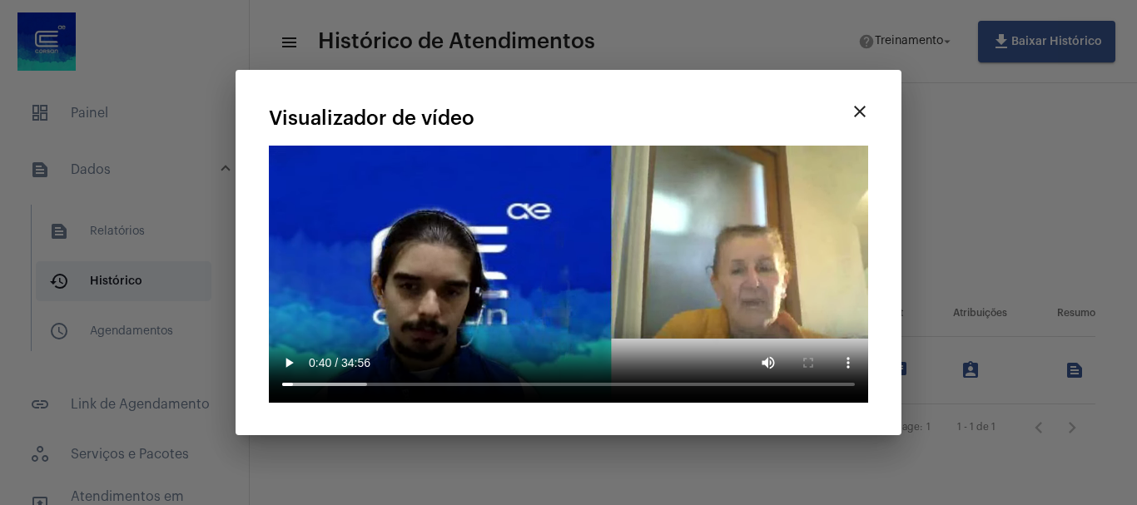
click at [863, 122] on mat-icon "close" at bounding box center [860, 112] width 20 height 20
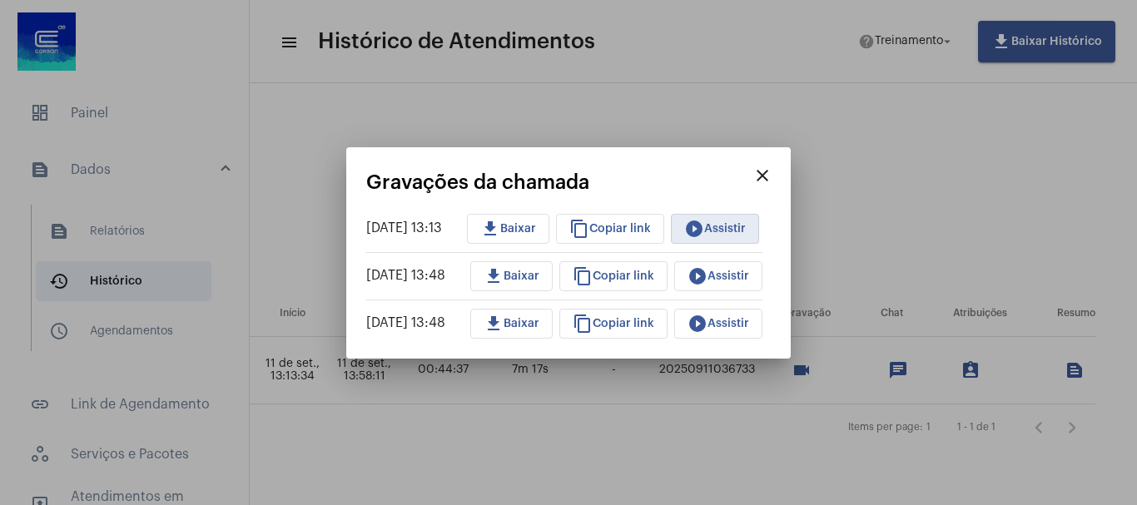
click at [731, 324] on span "play_circle_filled Assistir" at bounding box center [718, 324] width 62 height 12
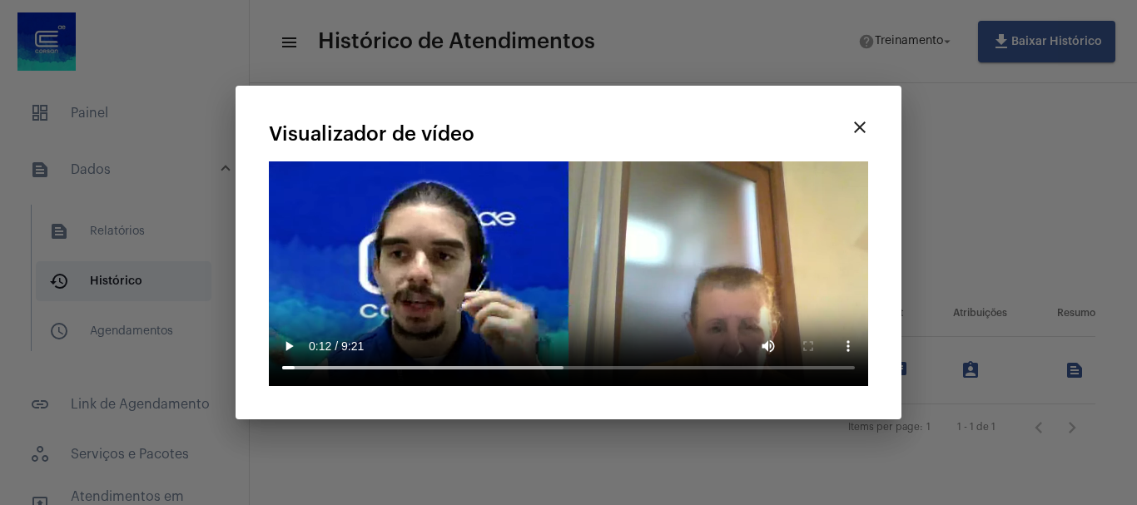
click at [865, 111] on button "close" at bounding box center [859, 127] width 33 height 33
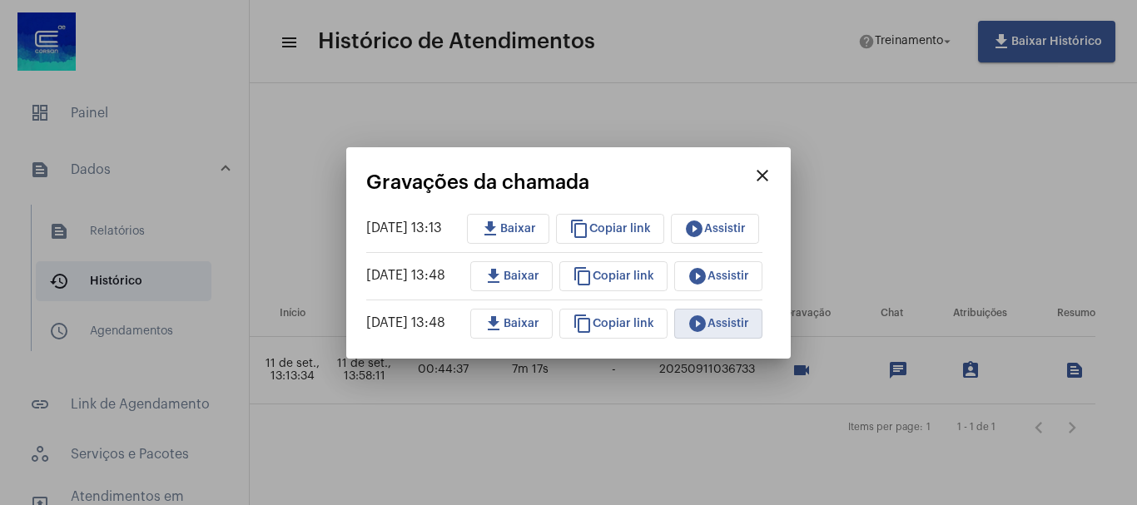
click at [626, 226] on span "content_copy Copiar link" at bounding box center [610, 229] width 82 height 12
click at [614, 320] on span "content_copy Copiar link" at bounding box center [614, 324] width 82 height 12
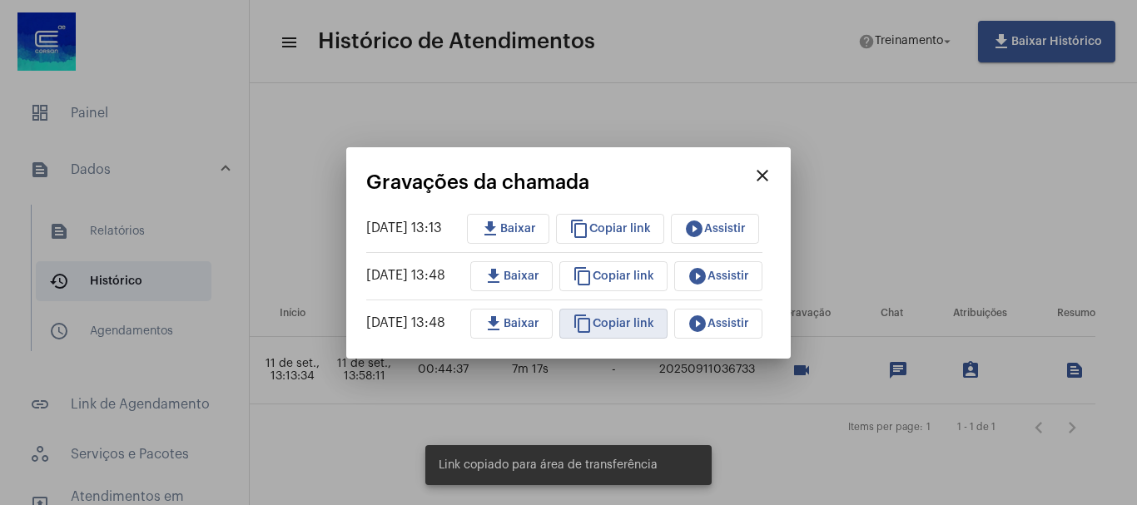
click at [772, 171] on mat-icon "close" at bounding box center [762, 176] width 20 height 20
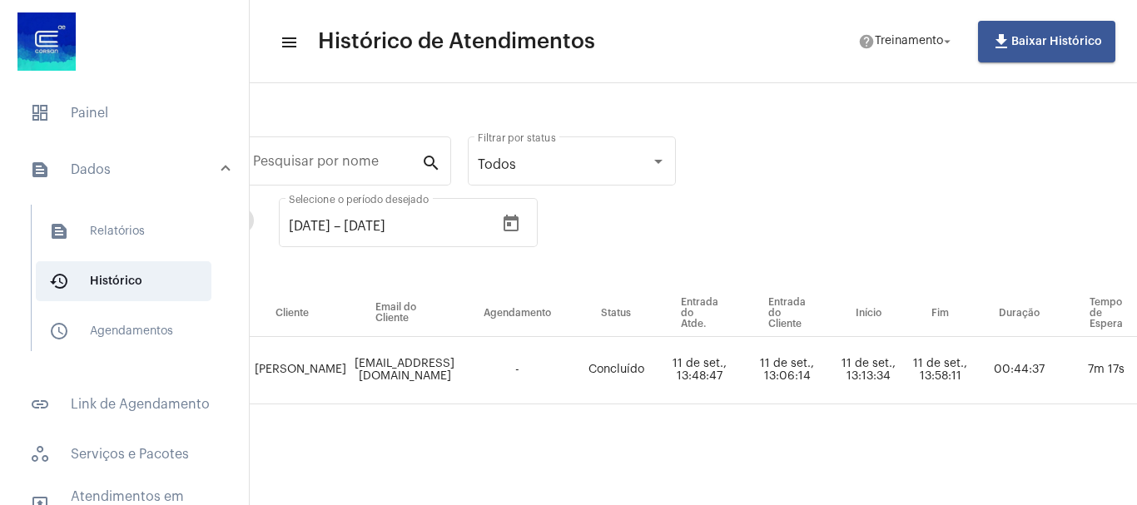
scroll to position [0, 0]
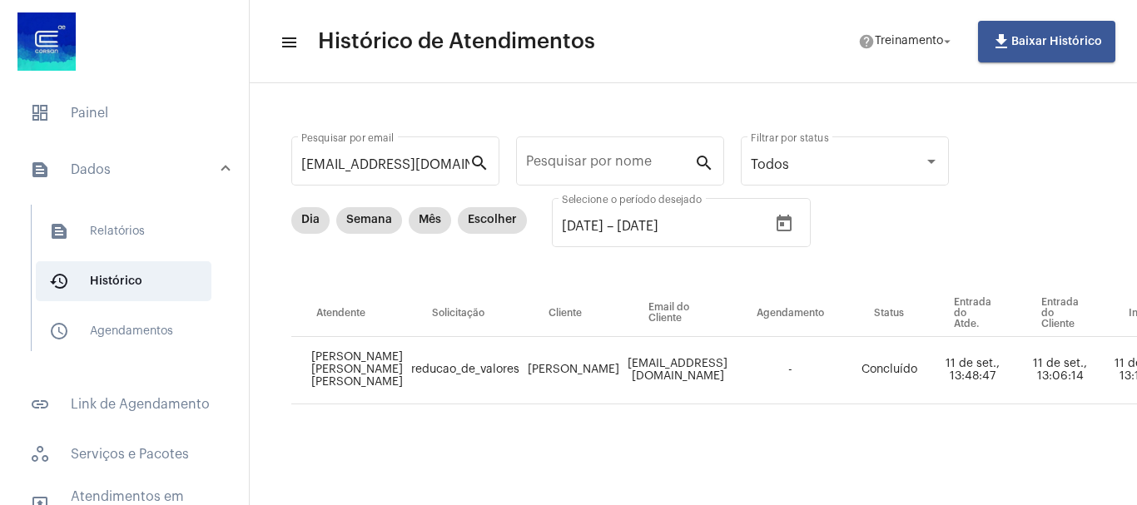
click at [672, 224] on input "[DATE]" at bounding box center [667, 226] width 100 height 15
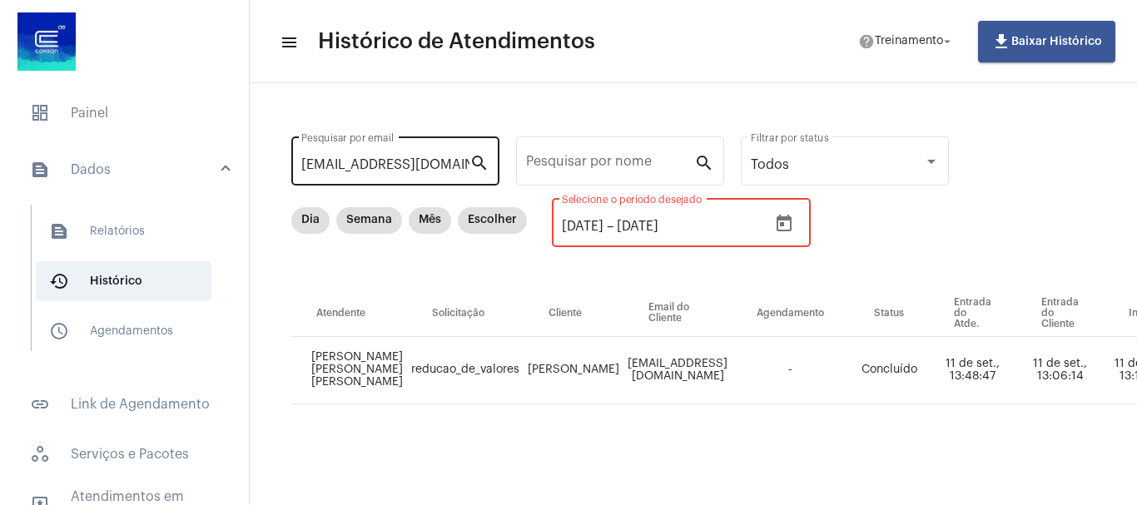
click at [482, 157] on mat-icon "search" at bounding box center [479, 162] width 20 height 20
click at [794, 223] on icon "Open calendar" at bounding box center [784, 224] width 20 height 20
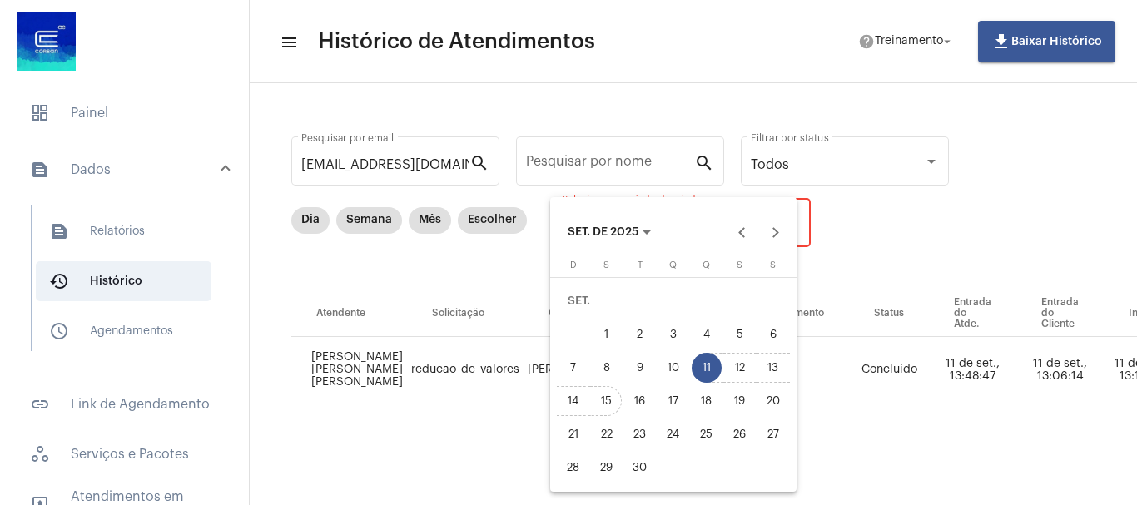
click at [603, 395] on div "15" at bounding box center [607, 401] width 30 height 30
type input "[DATE]"
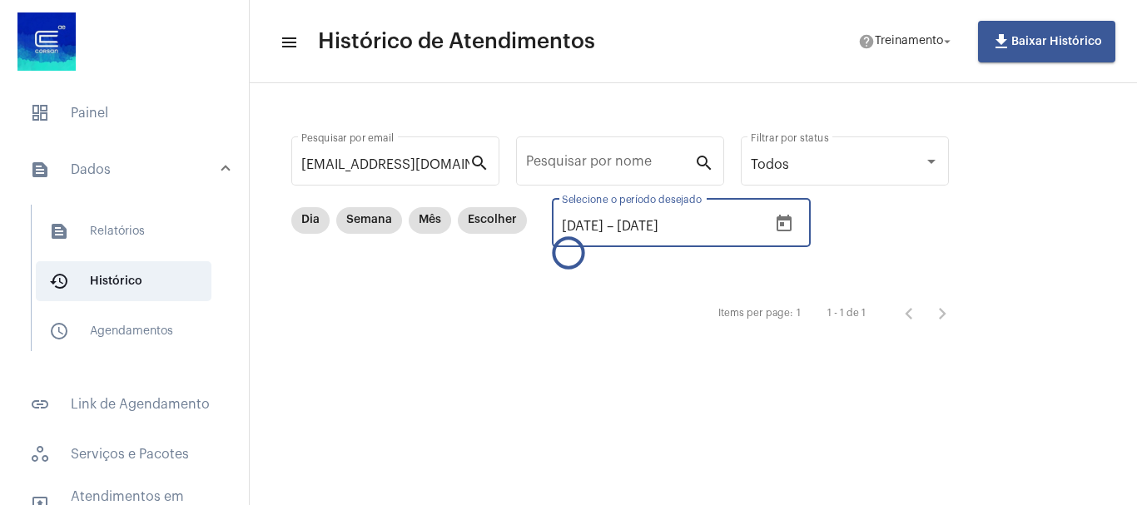
click at [602, 227] on input "[DATE]" at bounding box center [583, 226] width 42 height 15
click at [668, 225] on input "[DATE]" at bounding box center [667, 226] width 100 height 15
click at [716, 225] on input "[DATE]" at bounding box center [667, 226] width 100 height 15
click at [791, 217] on icon "Open calendar" at bounding box center [783, 223] width 15 height 17
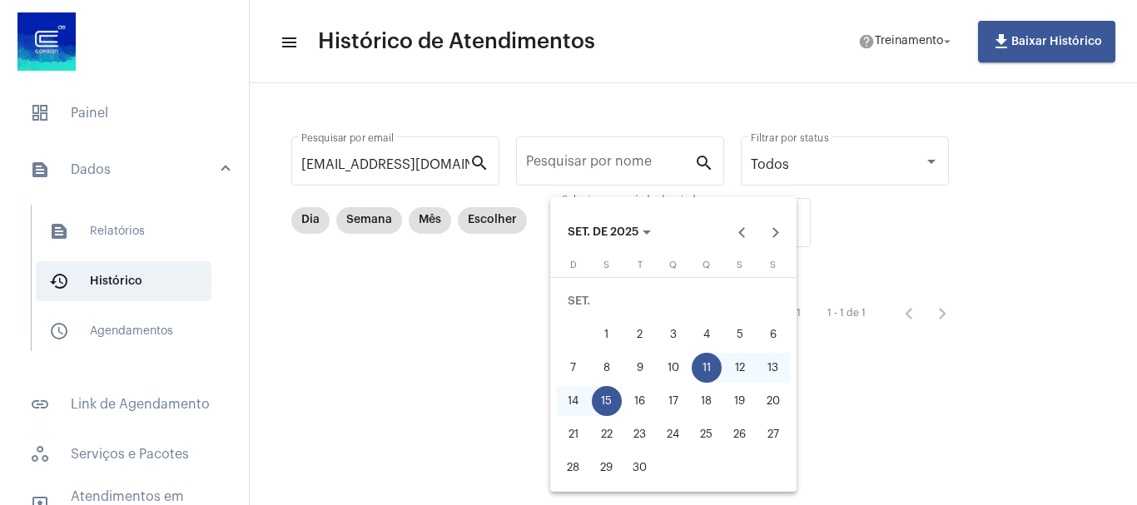
click at [707, 363] on div "11" at bounding box center [707, 368] width 30 height 30
click at [773, 231] on button "Next month" at bounding box center [774, 232] width 33 height 33
click at [676, 361] on div "15" at bounding box center [673, 368] width 30 height 30
type input "[DATE]"
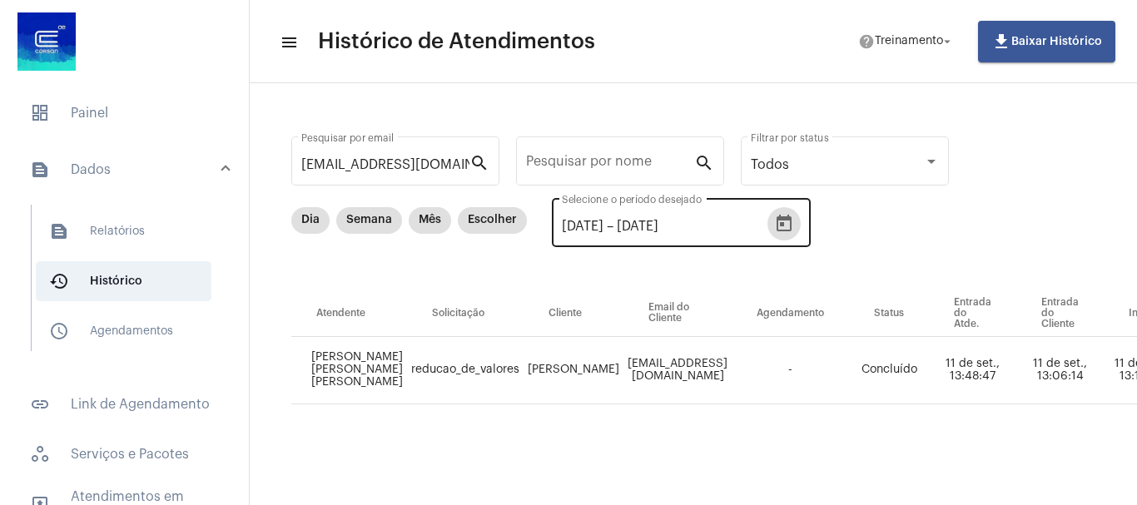
click at [794, 221] on icon "Open calendar" at bounding box center [784, 224] width 20 height 20
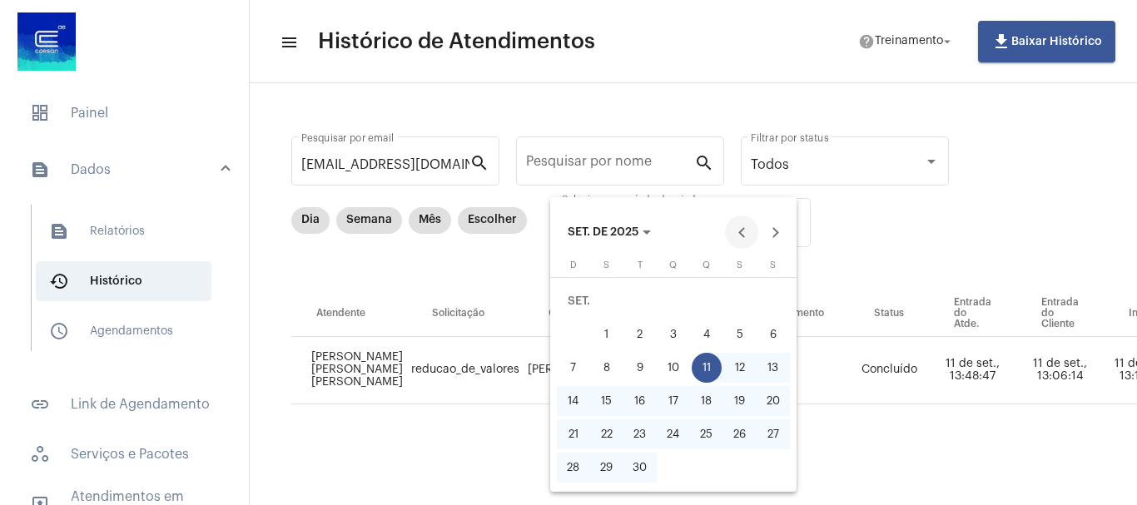
click at [744, 234] on button "Previous month" at bounding box center [741, 232] width 33 height 33
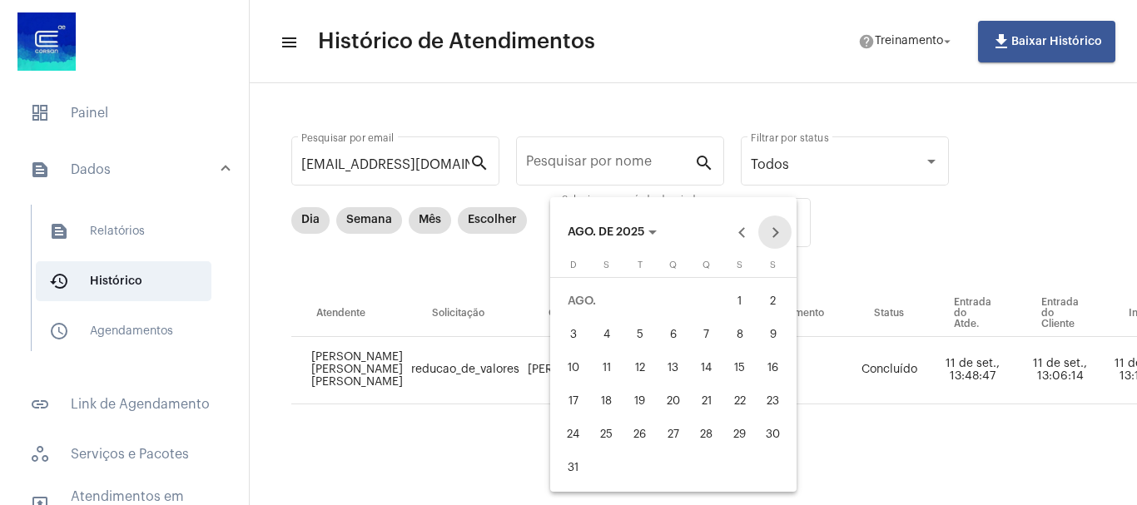
click at [762, 222] on button "Next month" at bounding box center [774, 232] width 33 height 33
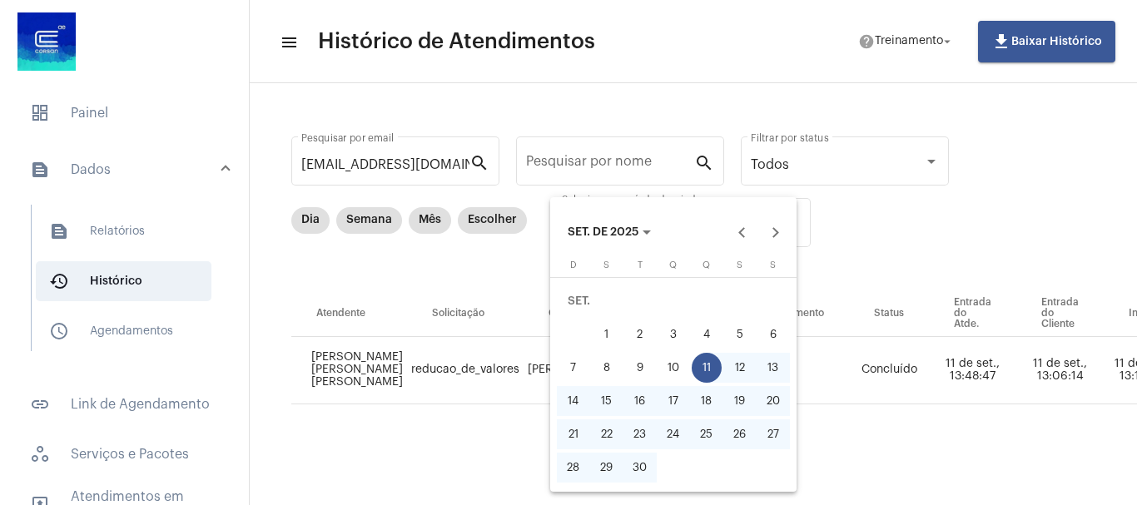
click at [707, 363] on div "11" at bounding box center [707, 368] width 30 height 30
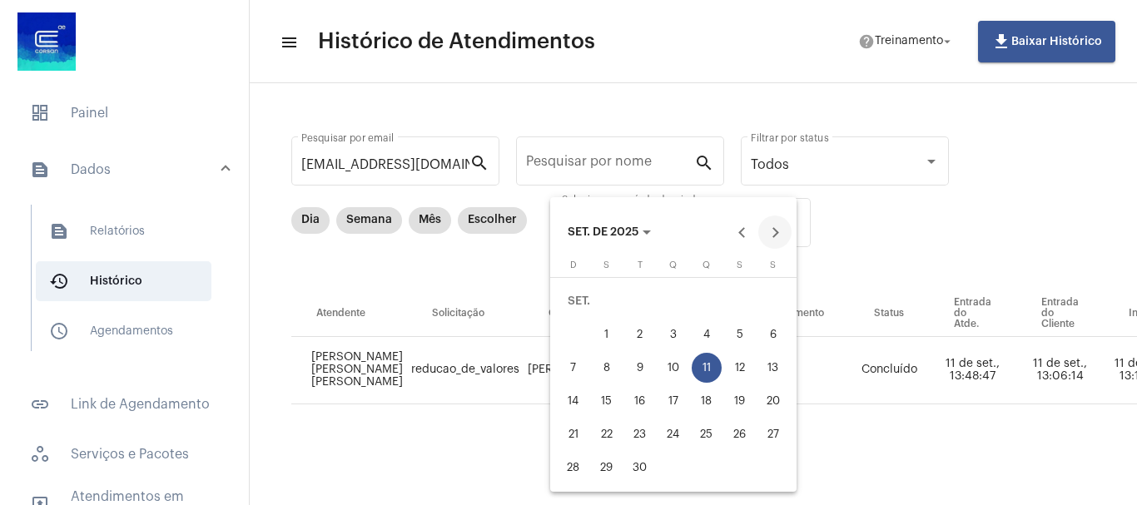
click at [776, 224] on button "Next month" at bounding box center [774, 232] width 33 height 33
click at [670, 366] on div "15" at bounding box center [673, 368] width 30 height 30
type input "[DATE]"
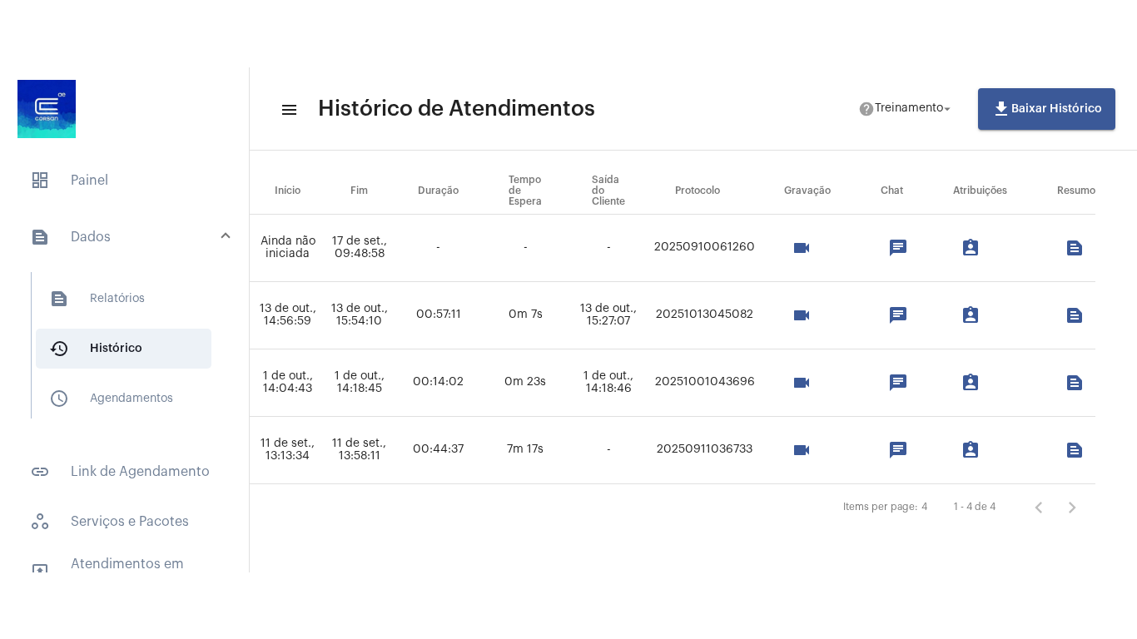
scroll to position [202, 984]
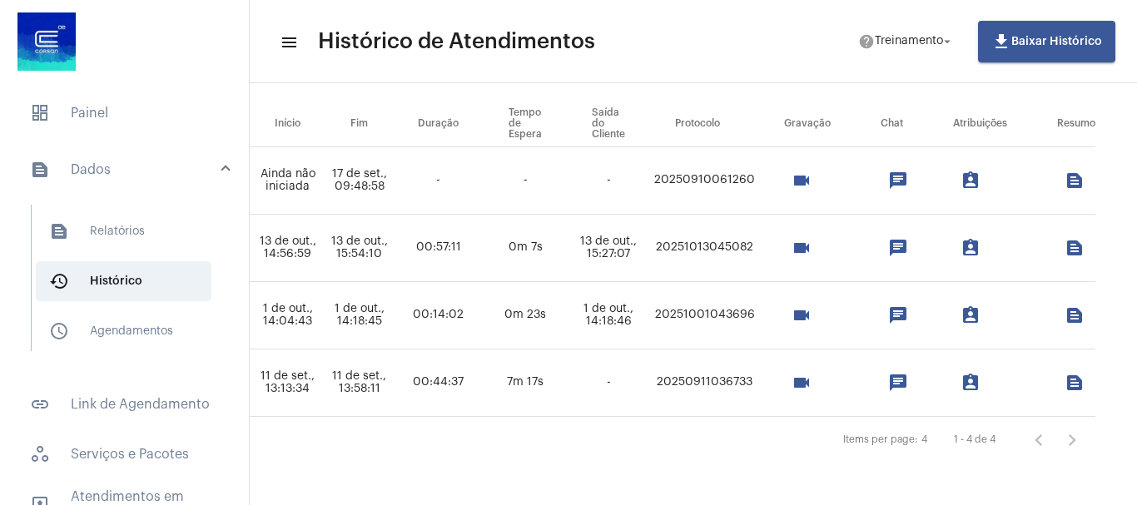
click at [791, 305] on mat-icon "videocam" at bounding box center [801, 315] width 20 height 20
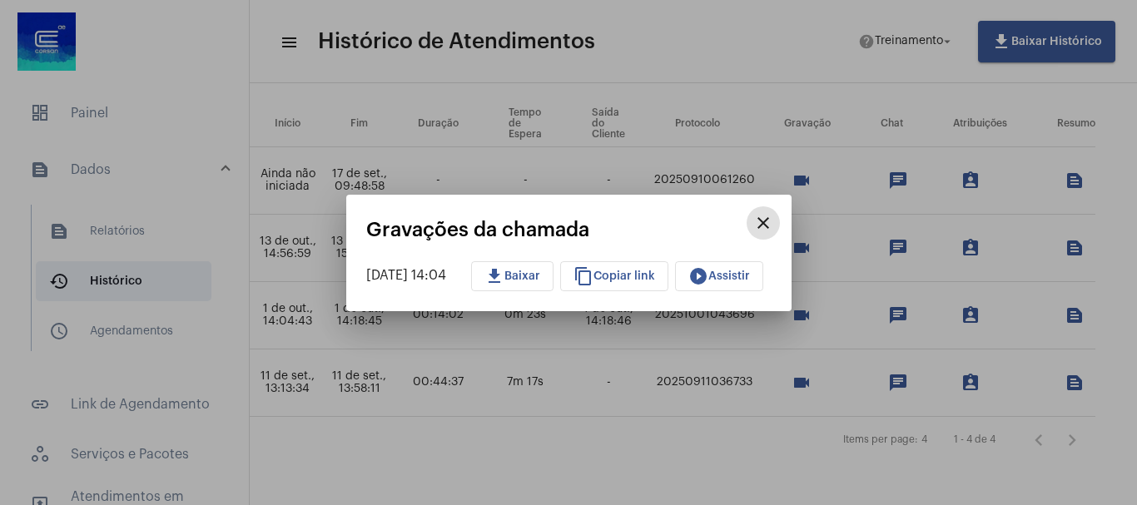
click at [733, 274] on span "play_circle_filled Assistir" at bounding box center [719, 276] width 62 height 12
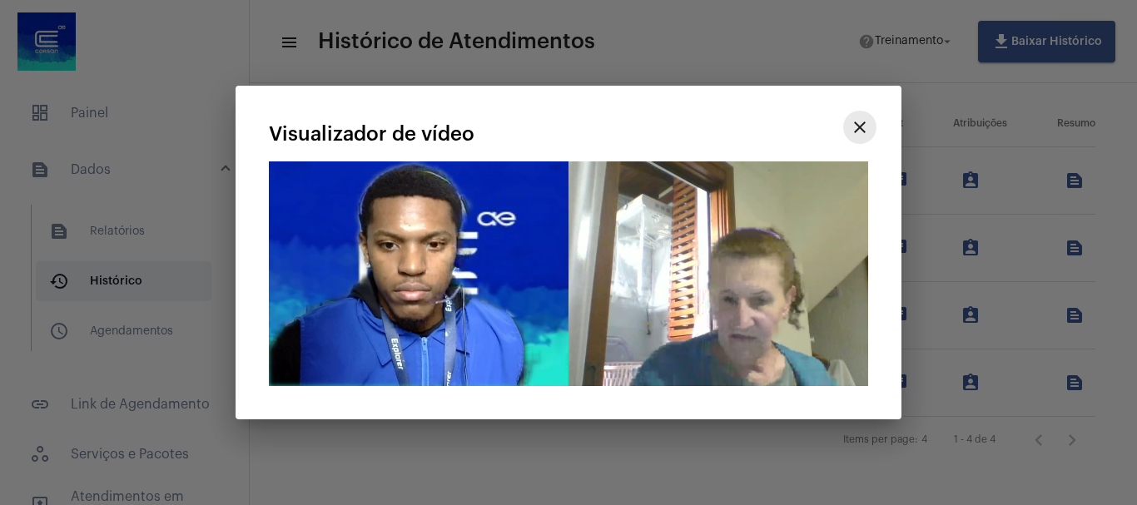
click at [855, 126] on mat-icon "close" at bounding box center [860, 127] width 20 height 20
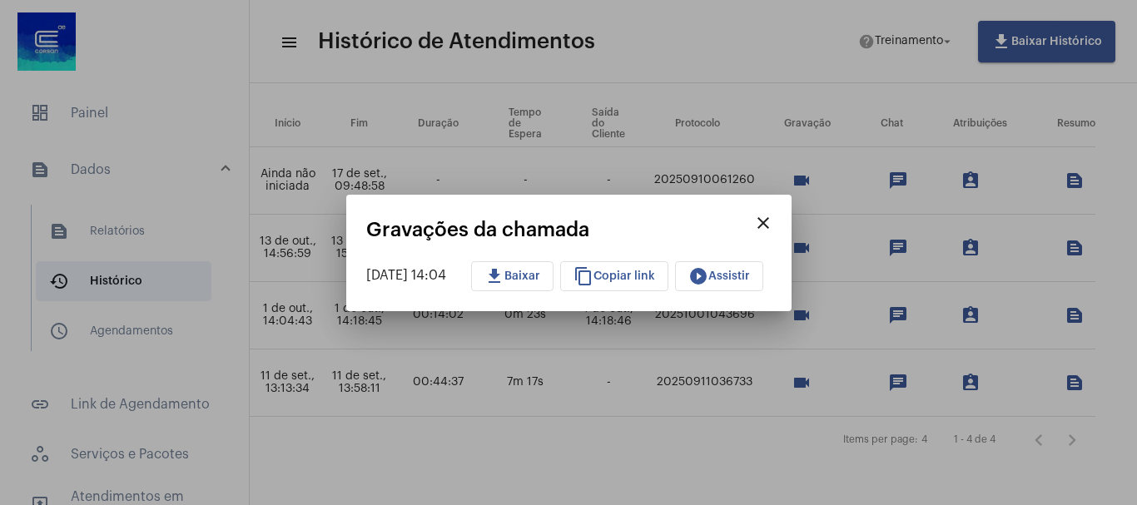
click at [730, 271] on span "play_circle_filled Assistir" at bounding box center [719, 276] width 62 height 12
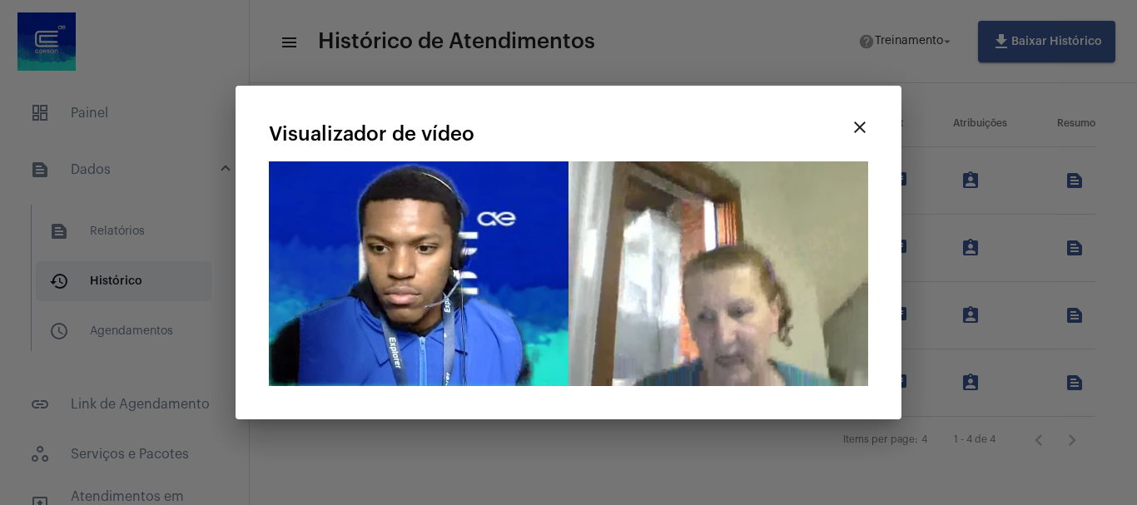
scroll to position [68, 984]
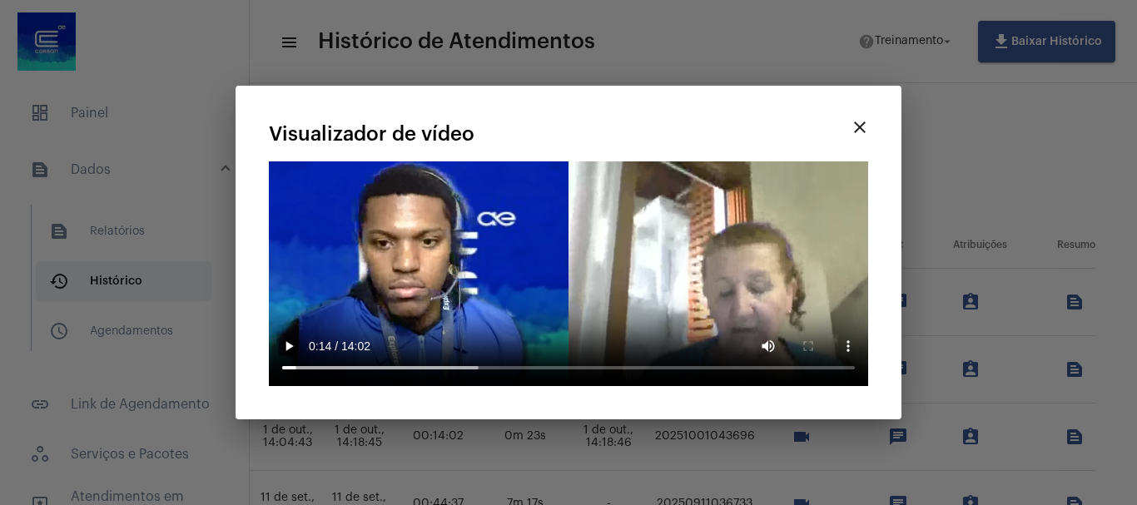
click at [859, 131] on mat-icon "close" at bounding box center [860, 127] width 20 height 20
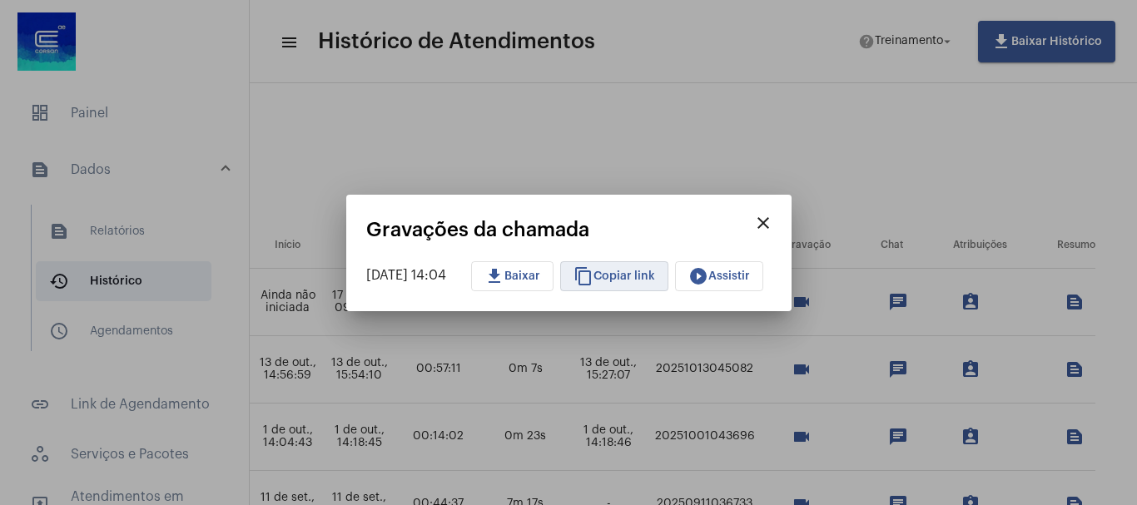
click at [634, 275] on span "content_copy Copiar link" at bounding box center [614, 276] width 82 height 12
click at [773, 217] on mat-icon "close" at bounding box center [763, 223] width 20 height 20
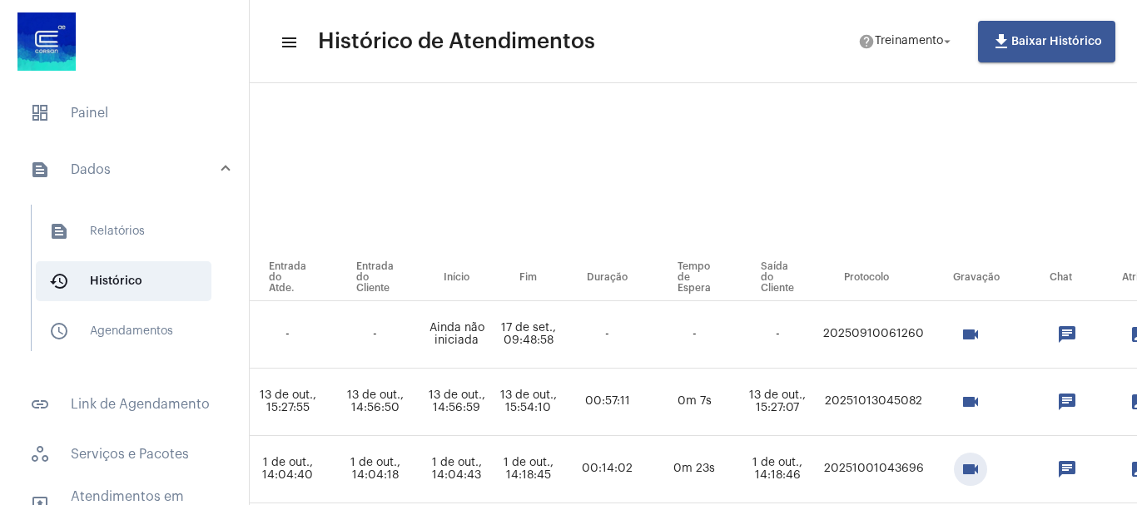
scroll to position [36, 841]
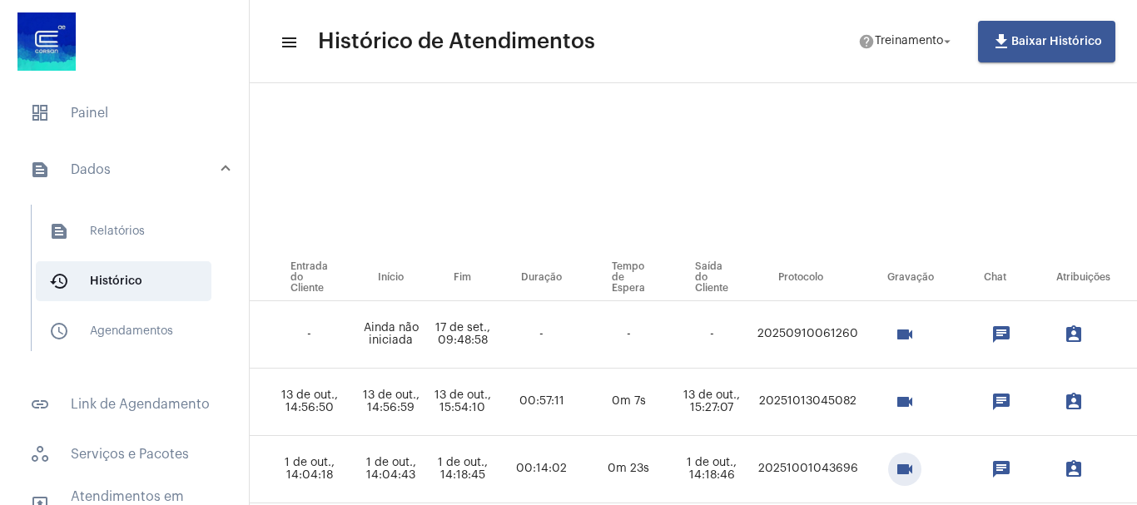
click at [915, 403] on mat-icon "videocam" at bounding box center [905, 402] width 20 height 20
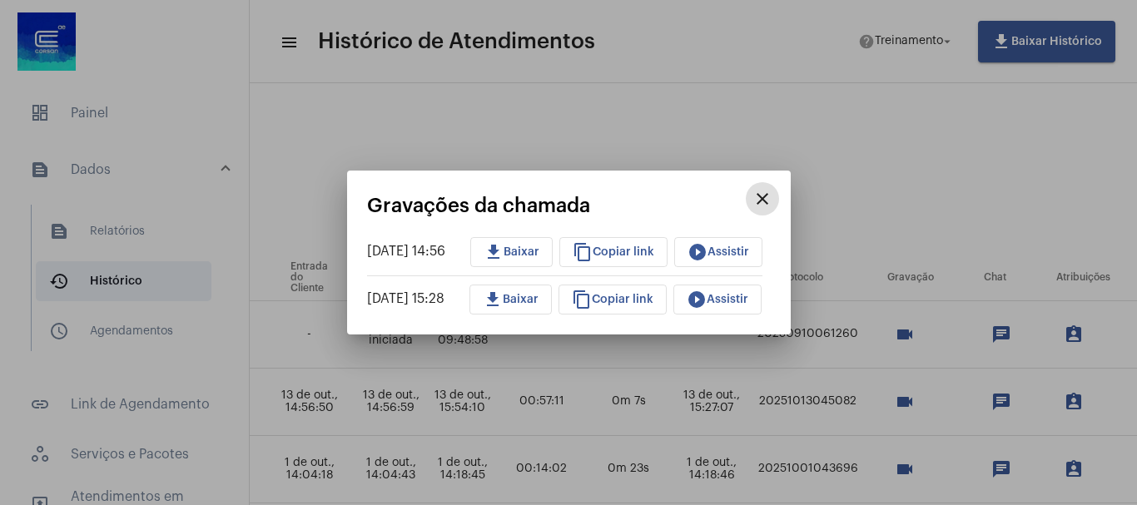
click at [727, 250] on span "play_circle_filled Assistir" at bounding box center [718, 252] width 62 height 12
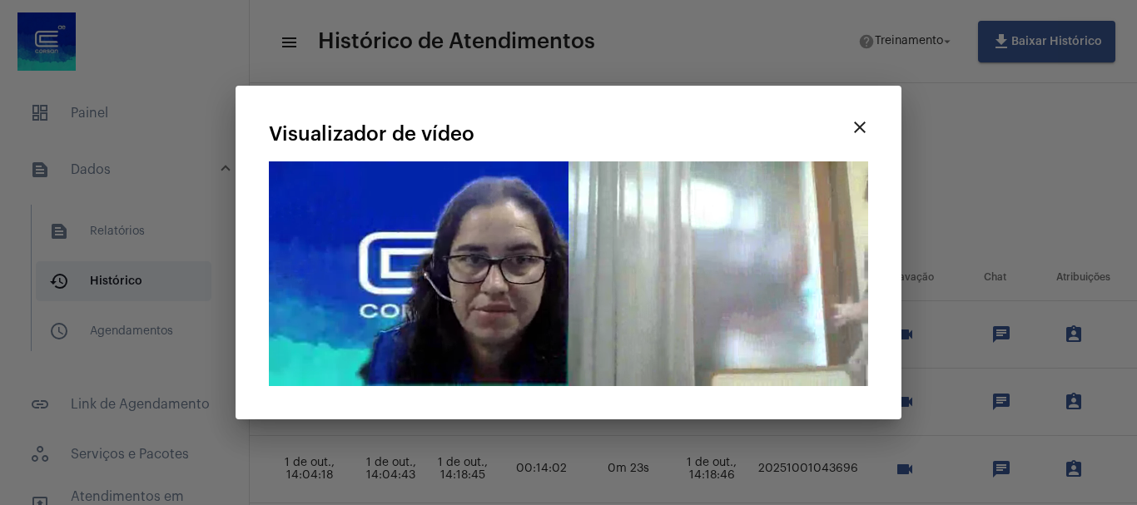
click at [863, 123] on mat-icon "close" at bounding box center [860, 127] width 20 height 20
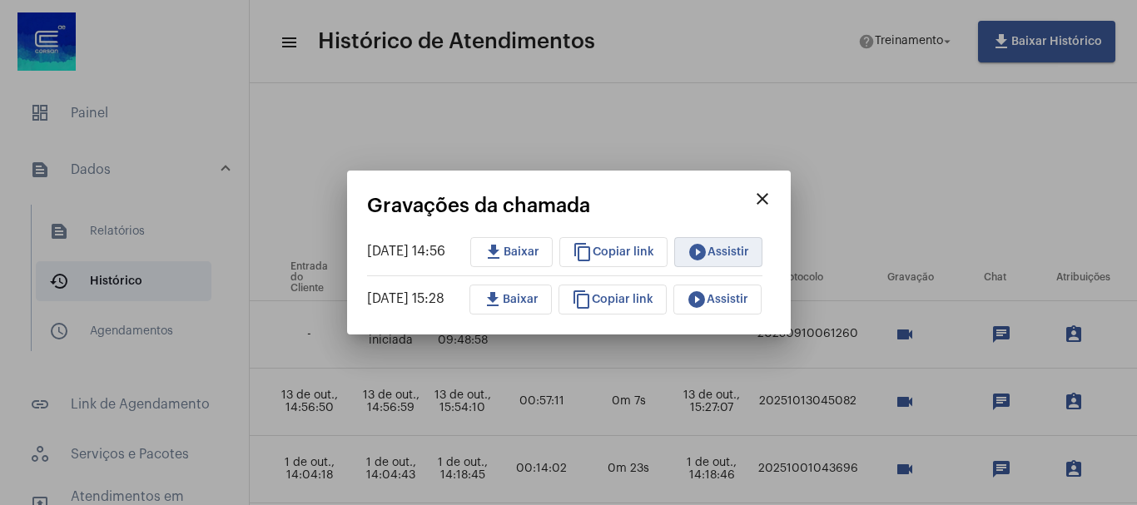
click at [731, 252] on span "play_circle_filled Assistir" at bounding box center [718, 252] width 62 height 12
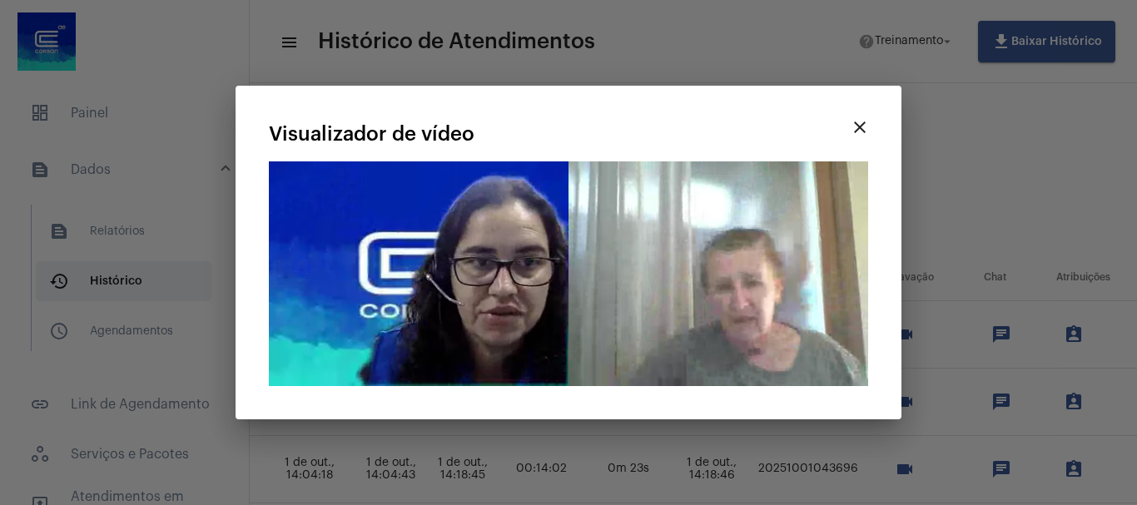
drag, startPoint x: 499, startPoint y: 107, endPoint x: 706, endPoint y: 148, distance: 210.5
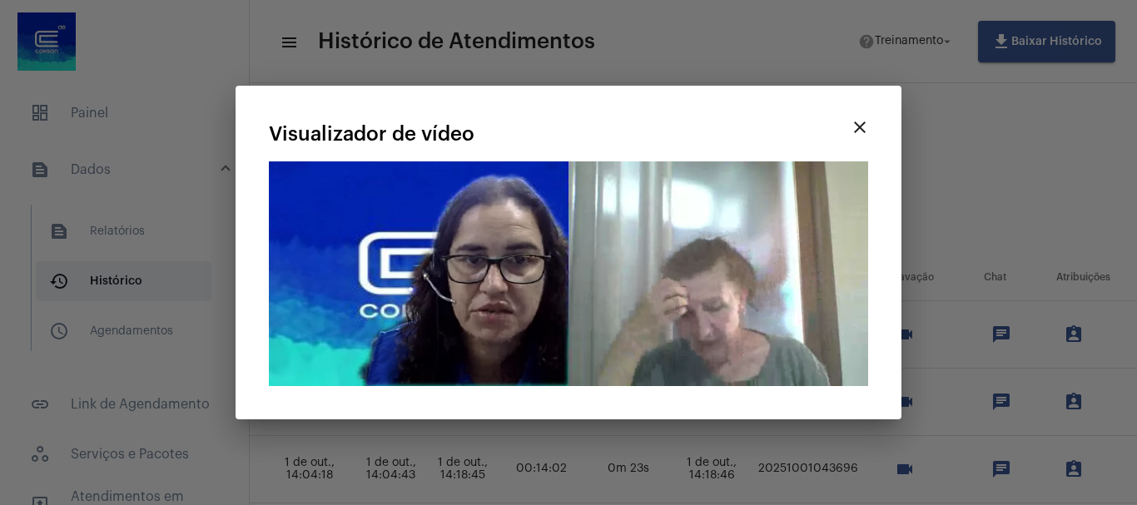
click at [713, 141] on div "close Visualizador de vídeo Seu navegador não suporta a reprodução deste vídeo." at bounding box center [568, 253] width 626 height 294
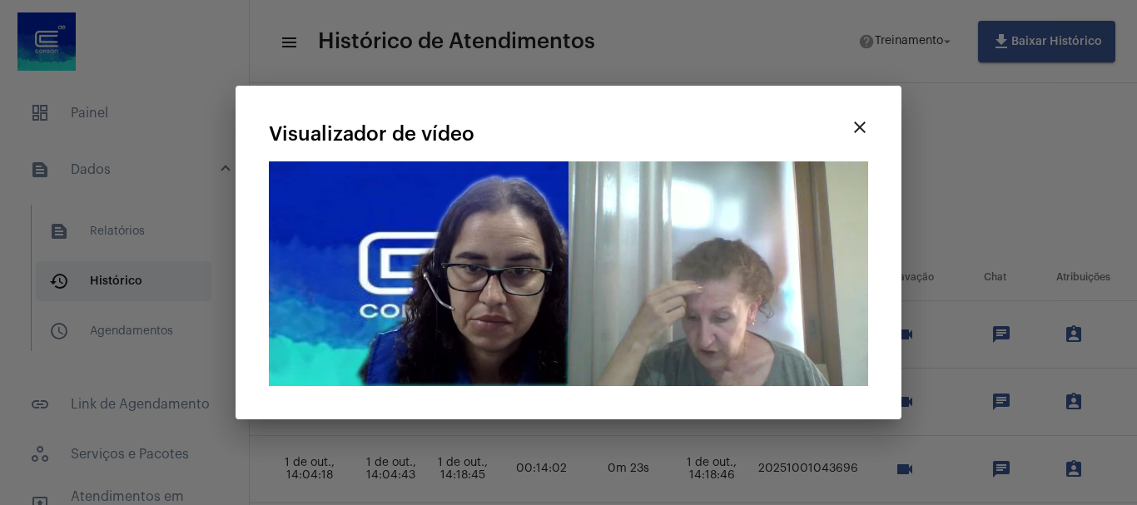
drag, startPoint x: 664, startPoint y: 498, endPoint x: 563, endPoint y: 486, distance: 101.5
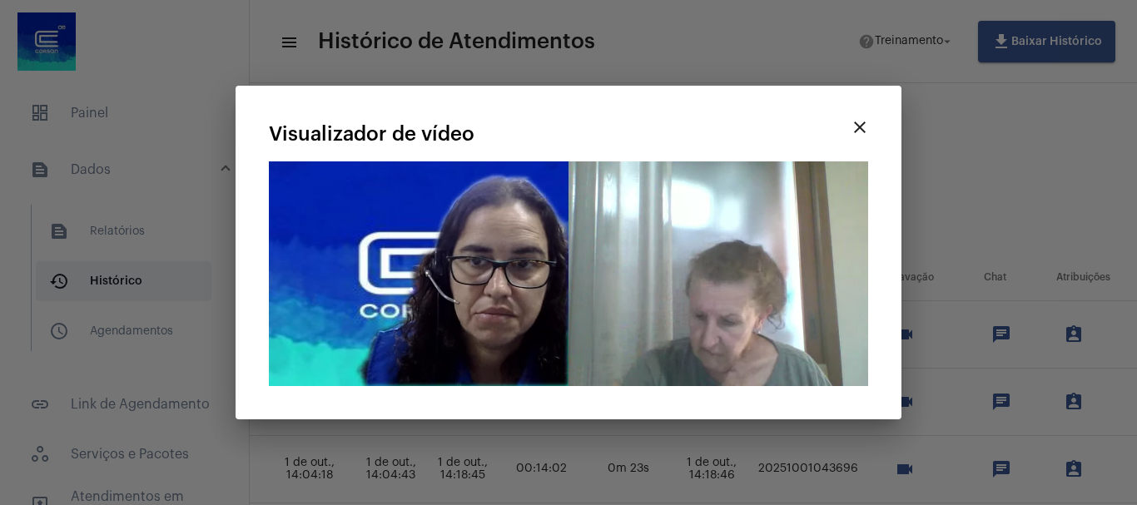
click at [458, 501] on div at bounding box center [568, 252] width 1137 height 505
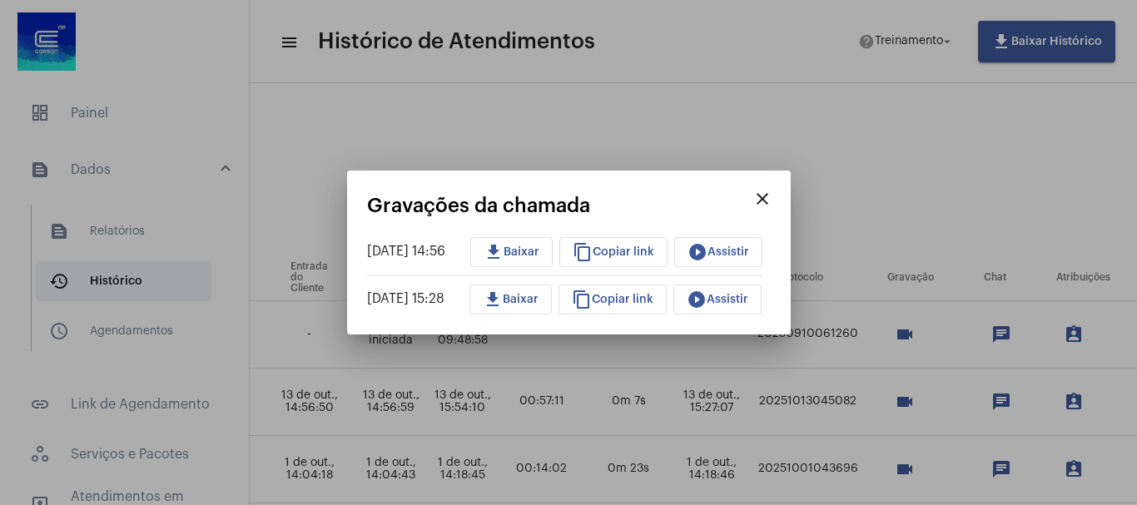
drag, startPoint x: 712, startPoint y: 493, endPoint x: 437, endPoint y: 506, distance: 275.7
click at [437, 504] on html "dashboard Painel text_snippet_outlined Dados text_snippet_outlined Relatórios h…" at bounding box center [568, 252] width 1137 height 505
drag, startPoint x: 772, startPoint y: 197, endPoint x: 746, endPoint y: 328, distance: 133.3
click at [772, 199] on mat-icon "close" at bounding box center [762, 199] width 20 height 20
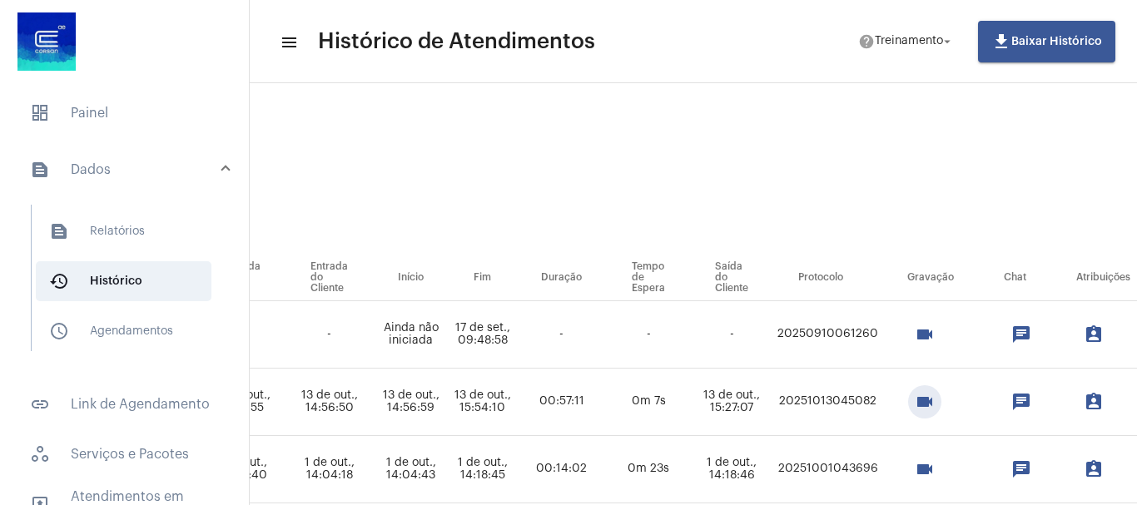
scroll to position [36, 827]
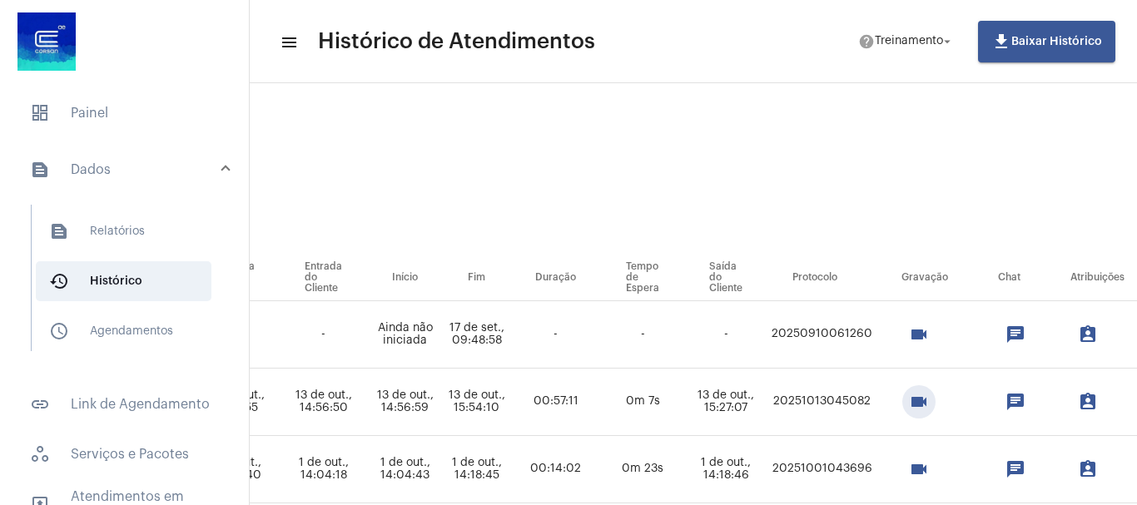
drag, startPoint x: 955, startPoint y: 398, endPoint x: 866, endPoint y: 360, distance: 96.6
click at [929, 398] on mat-icon "videocam" at bounding box center [919, 402] width 20 height 20
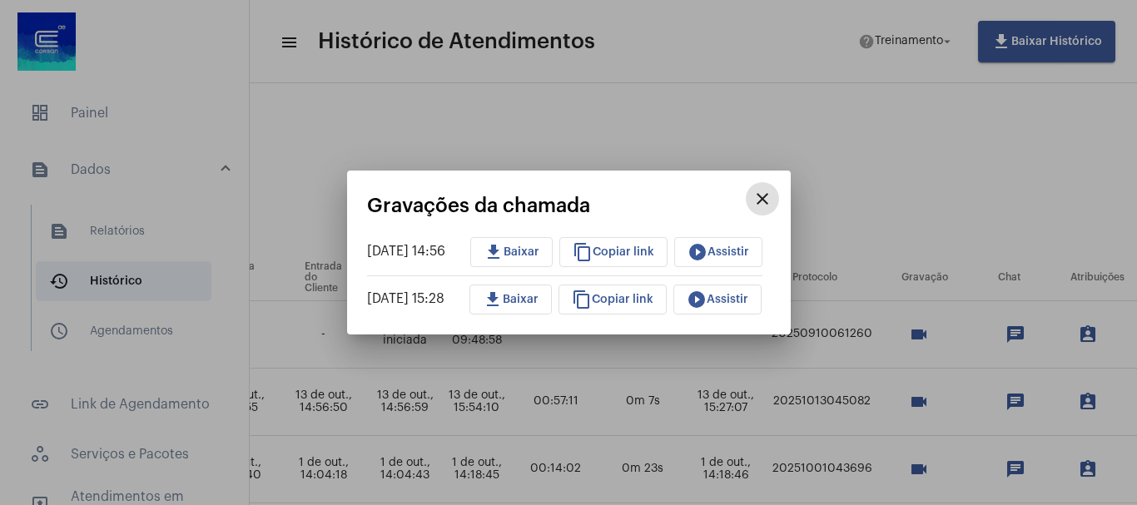
click at [630, 248] on span "content_copy Copiar link" at bounding box center [614, 252] width 82 height 12
copy body "t., 13:13:34 11 de set., 13:58:11 00:44:37 7m 17s - 20250911036733 videocam cha…"
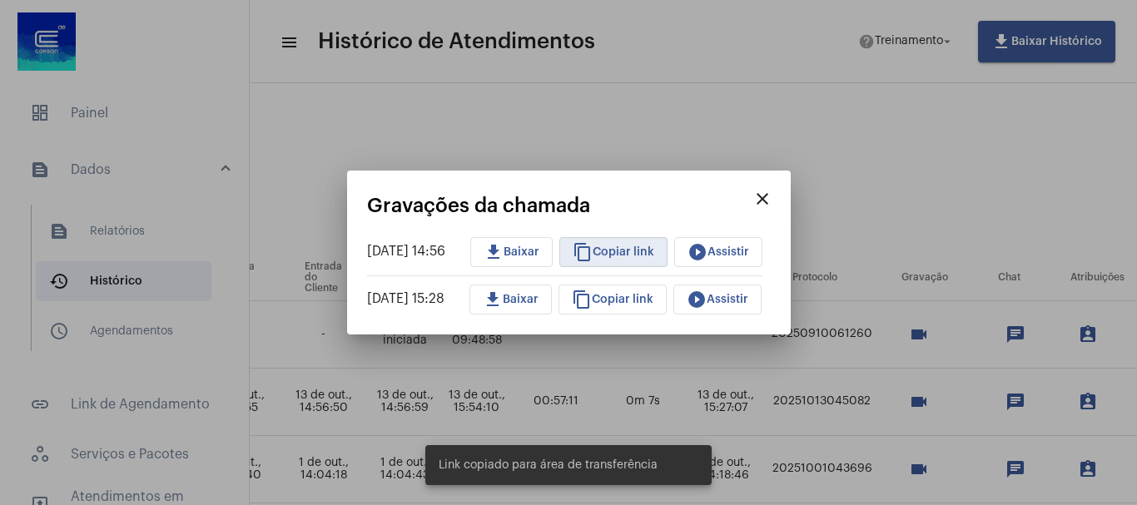
click at [707, 250] on mat-icon "play_circle_filled" at bounding box center [697, 252] width 20 height 20
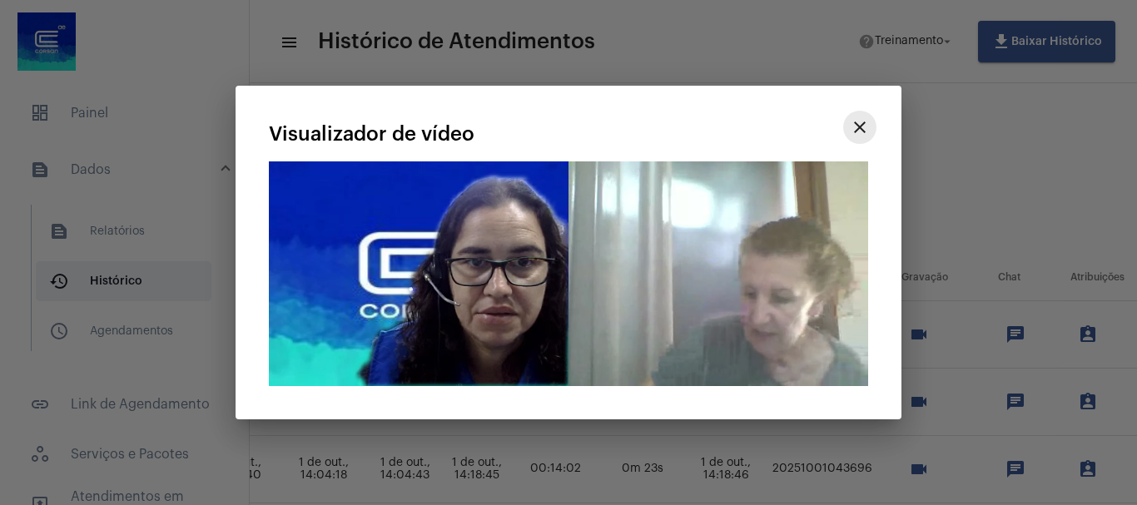
click at [865, 131] on mat-icon "close" at bounding box center [860, 127] width 20 height 20
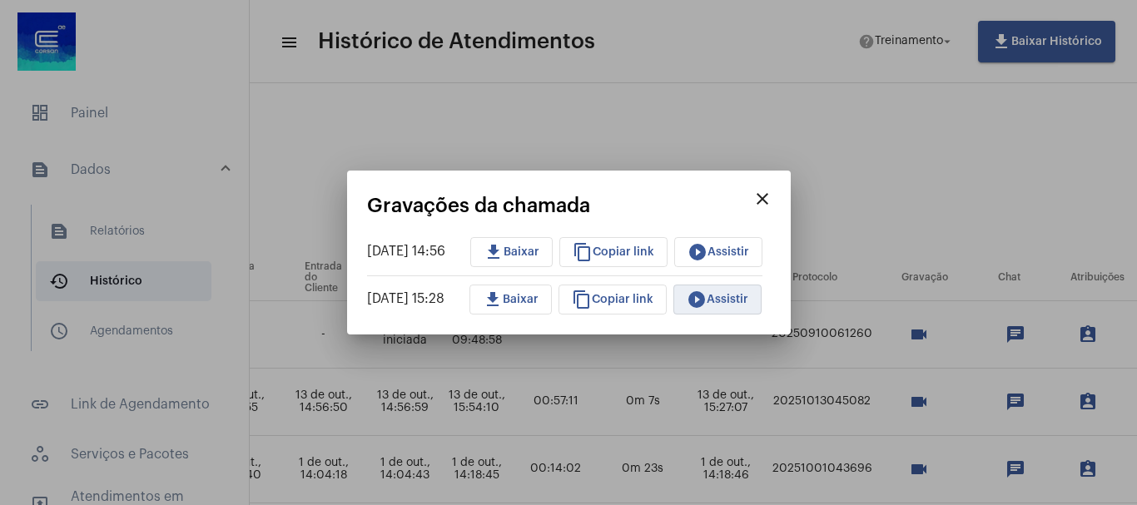
click at [736, 299] on span "play_circle_filled Assistir" at bounding box center [718, 300] width 62 height 12
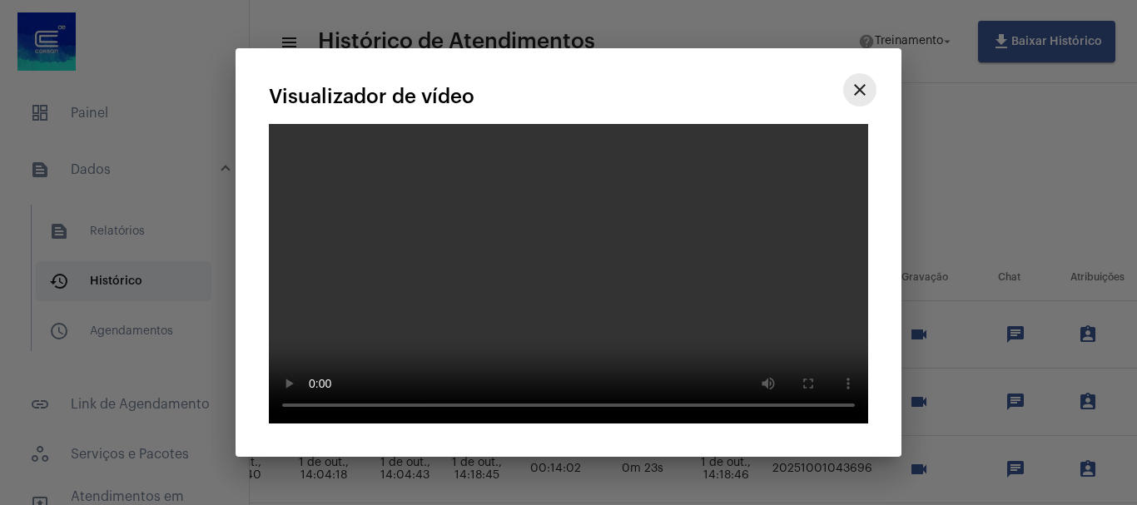
click at [863, 100] on mat-icon "close" at bounding box center [860, 90] width 20 height 20
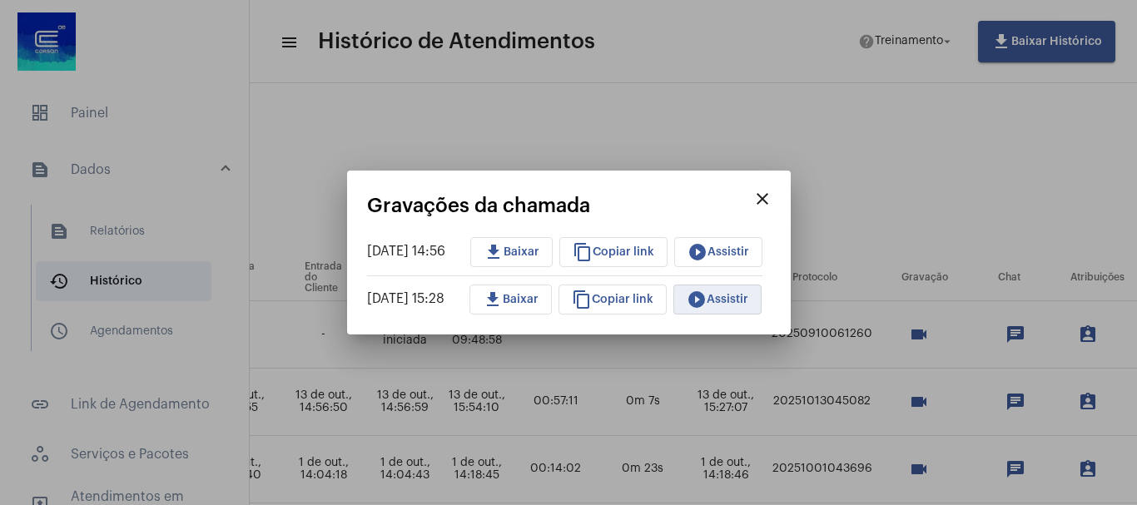
click at [743, 301] on span "play_circle_filled Assistir" at bounding box center [718, 300] width 62 height 12
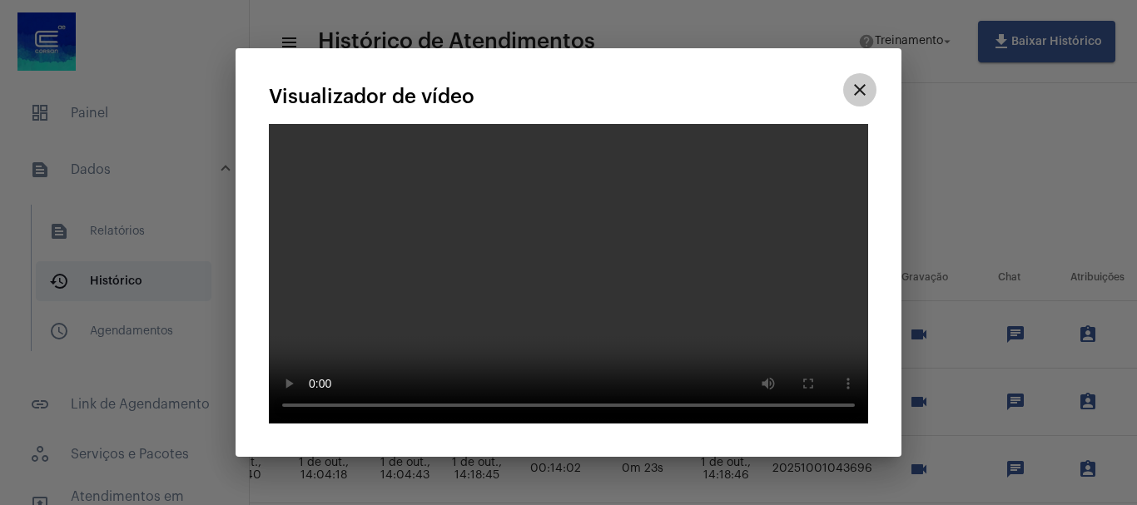
click at [859, 100] on mat-icon "close" at bounding box center [860, 90] width 20 height 20
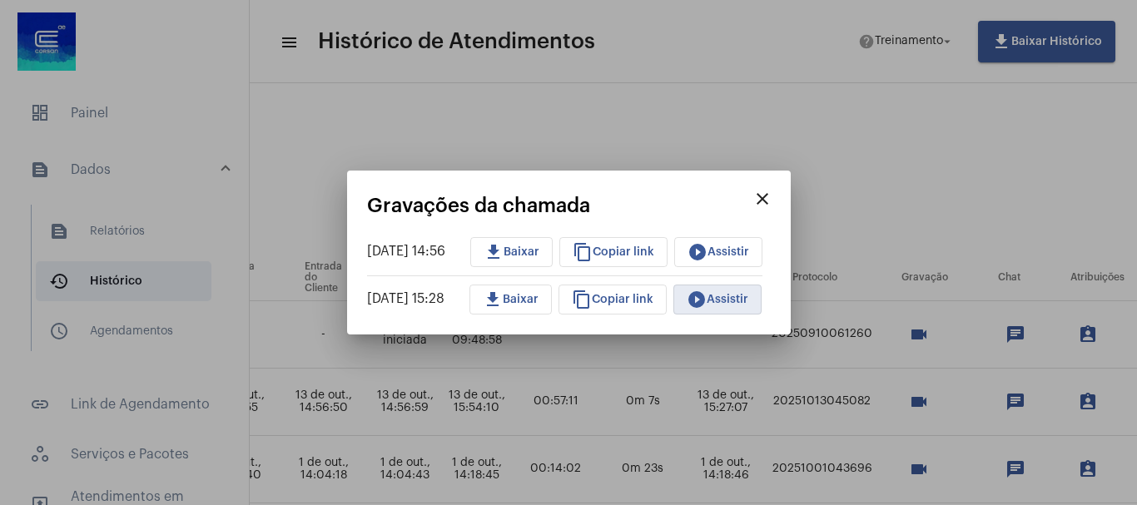
click at [648, 249] on span "content_copy Copiar link" at bounding box center [614, 252] width 82 height 12
copy body "t., 13:13:34 11 de set., 13:58:11 00:44:37 7m 17s - 20250911036733 videocam cha…"
click at [629, 299] on span "content_copy Copiar link" at bounding box center [613, 300] width 82 height 12
copy body "t., 13:13:34 11 de set., 13:58:11 00:44:37 7m 17s - 20250911036733 videocam cha…"
click at [779, 197] on button "close" at bounding box center [762, 198] width 33 height 33
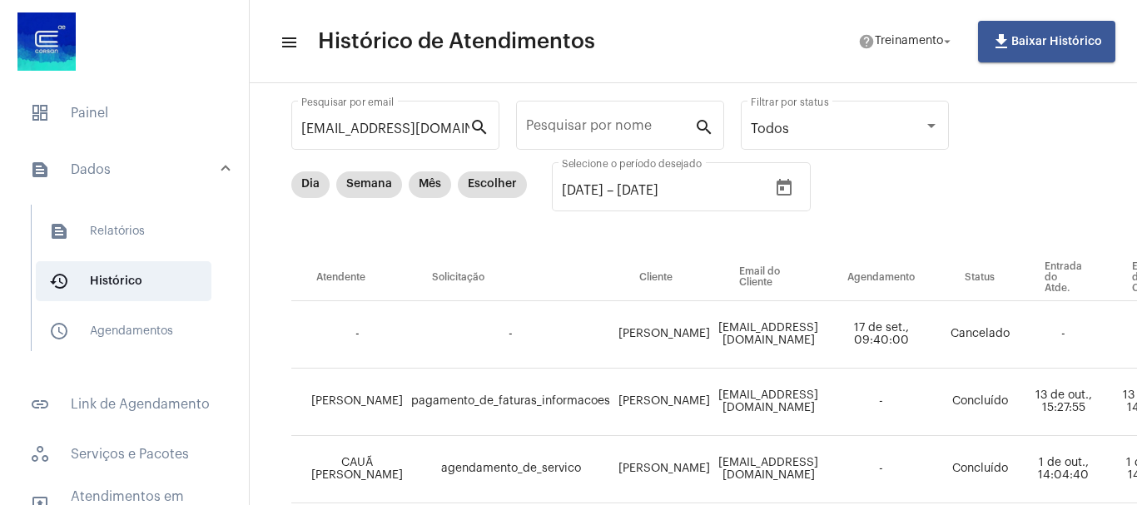
scroll to position [119, 0]
